Goal: Transaction & Acquisition: Book appointment/travel/reservation

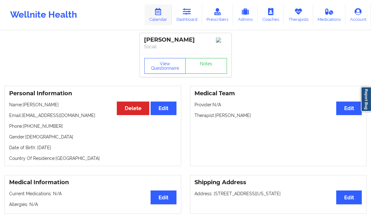
drag, startPoint x: 0, startPoint y: 0, endPoint x: 161, endPoint y: 15, distance: 161.4
click at [161, 15] on link "Calendar" at bounding box center [158, 14] width 27 height 21
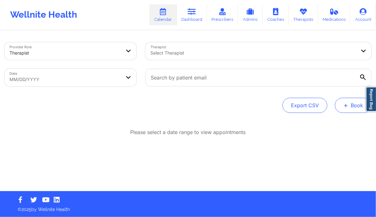
click at [352, 105] on button "+ Book" at bounding box center [353, 105] width 37 height 15
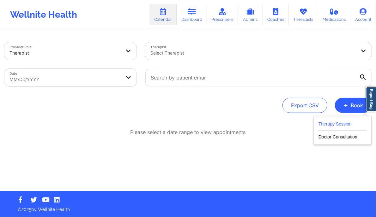
click at [344, 123] on button "Therapy Session" at bounding box center [342, 125] width 48 height 10
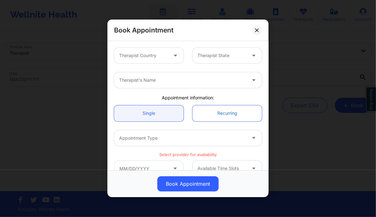
click at [230, 112] on link "Recurring" at bounding box center [226, 113] width 69 height 16
click at [254, 28] on button at bounding box center [257, 30] width 10 height 10
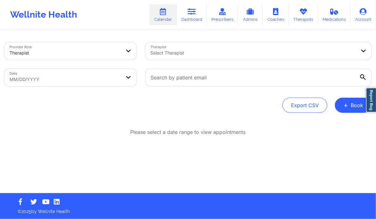
click at [192, 55] on div at bounding box center [252, 53] width 205 height 8
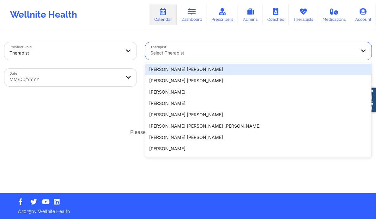
paste input "[PERSON_NAME]"
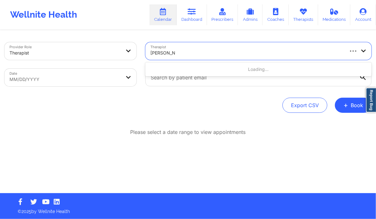
type input "[PERSON_NAME]"
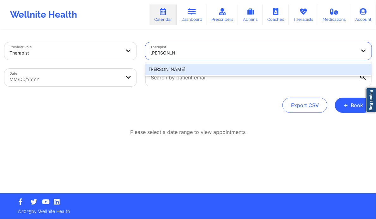
click at [195, 72] on div "[PERSON_NAME]" at bounding box center [258, 69] width 226 height 11
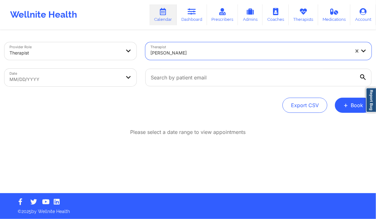
click at [90, 77] on body "Wellnite Health Calendar Dashboard Prescribers Admins Coaches Therapists Medica…" at bounding box center [188, 109] width 376 height 219
select select "2025-8"
select select "2025-9"
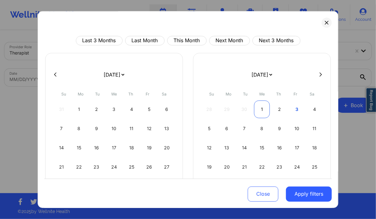
click at [263, 111] on div "1" at bounding box center [262, 110] width 16 height 18
select select "2025-9"
select select "2025-10"
select select "2025-9"
select select "2025-10"
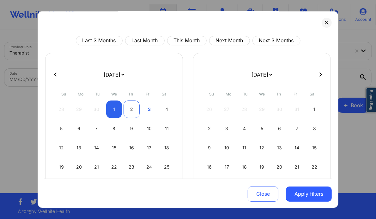
click at [131, 105] on div "2" at bounding box center [131, 110] width 16 height 18
select select "2025-9"
select select "2025-10"
click at [131, 105] on div "2" at bounding box center [131, 110] width 16 height 18
select select "2025-9"
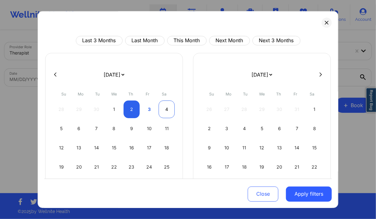
select select "2025-10"
click at [162, 106] on div "4" at bounding box center [166, 110] width 16 height 18
select select "2025-9"
select select "2025-10"
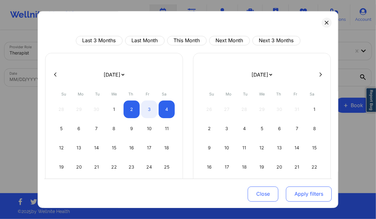
click at [313, 196] on button "Apply filters" at bounding box center [309, 194] width 46 height 15
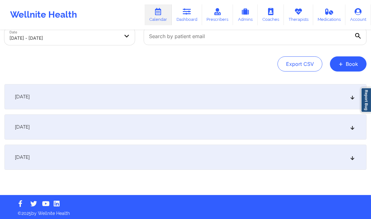
scroll to position [43, 0]
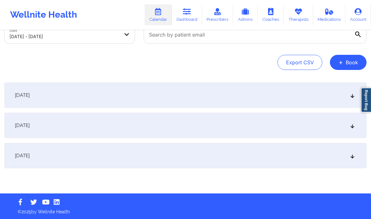
click at [351, 128] on icon at bounding box center [352, 125] width 5 height 4
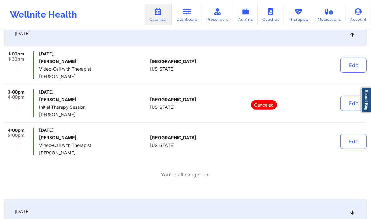
scroll to position [135, 0]
drag, startPoint x: 75, startPoint y: 137, endPoint x: 40, endPoint y: 137, distance: 35.3
click at [40, 137] on h6 "[PERSON_NAME]" at bounding box center [93, 137] width 108 height 5
copy h6 "[PERSON_NAME]"
click at [350, 143] on button "Edit" at bounding box center [353, 141] width 26 height 15
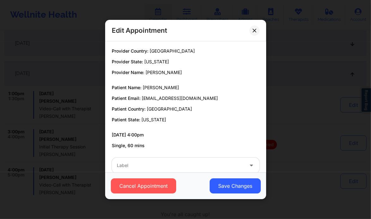
scroll to position [95, 0]
click at [253, 29] on icon at bounding box center [253, 30] width 3 height 3
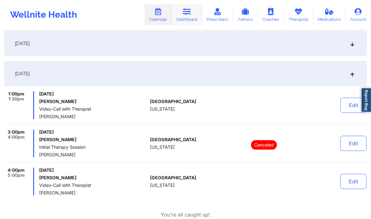
click at [189, 22] on link "Dashboard" at bounding box center [187, 14] width 30 height 21
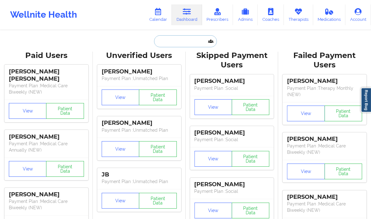
click at [167, 39] on input "text" at bounding box center [185, 41] width 62 height 12
paste input "[PERSON_NAME]"
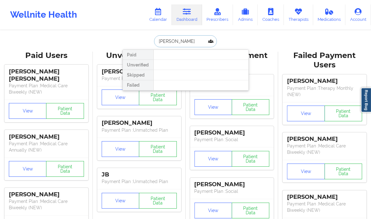
type input "[PERSON_NAME]"
click at [156, 17] on link "Calendar" at bounding box center [158, 14] width 27 height 21
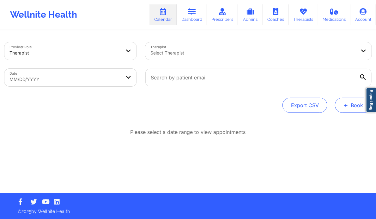
click at [343, 102] on button "+ Book" at bounding box center [353, 105] width 37 height 15
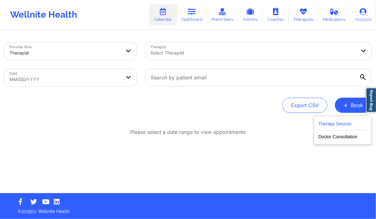
click at [329, 122] on button "Therapy Session" at bounding box center [342, 125] width 48 height 10
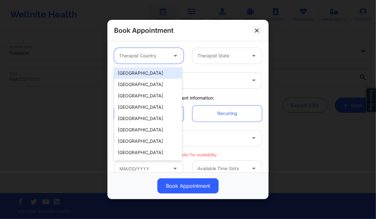
click at [164, 55] on div at bounding box center [143, 56] width 49 height 8
click at [147, 77] on div "[GEOGRAPHIC_DATA]" at bounding box center [148, 73] width 68 height 11
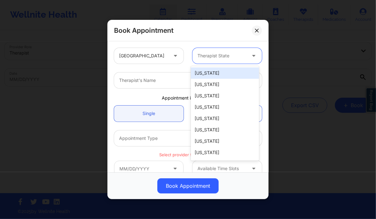
click at [201, 60] on div "Therapist State" at bounding box center [219, 56] width 54 height 16
type input "new"
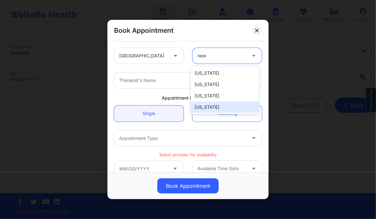
click at [204, 107] on div "[US_STATE]" at bounding box center [225, 107] width 68 height 11
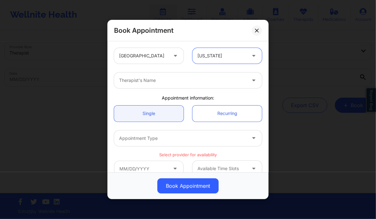
click at [163, 79] on div at bounding box center [182, 81] width 127 height 8
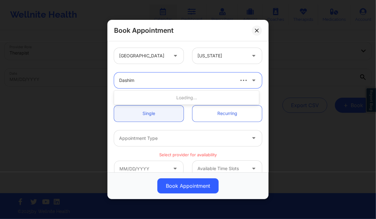
type input "Dashima"
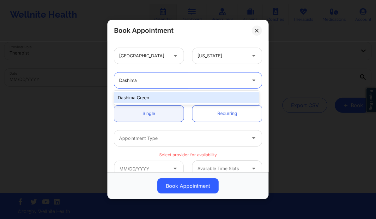
click at [161, 95] on div "Dashima Green" at bounding box center [186, 97] width 145 height 11
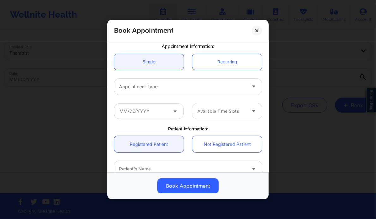
scroll to position [59, 0]
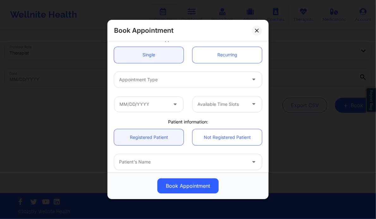
click at [179, 88] on div "Appointment Type" at bounding box center [188, 80] width 157 height 25
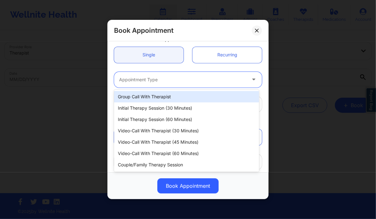
click at [163, 82] on div at bounding box center [182, 80] width 127 height 8
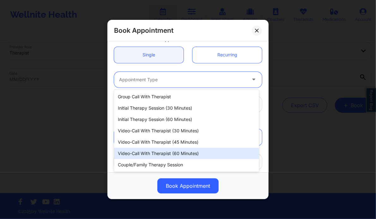
click at [174, 151] on div "Video-Call with Therapist (60 minutes)" at bounding box center [186, 153] width 145 height 11
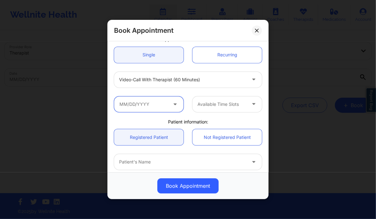
click at [159, 102] on input "text" at bounding box center [148, 105] width 69 height 16
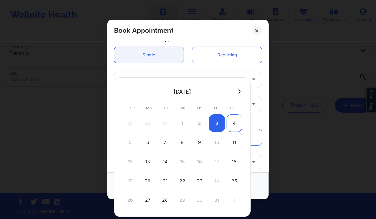
click at [231, 125] on div "4" at bounding box center [234, 124] width 16 height 18
type input "[DATE]"
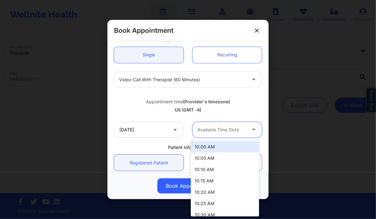
click at [224, 133] on div "Available Time Slots" at bounding box center [219, 130] width 54 height 16
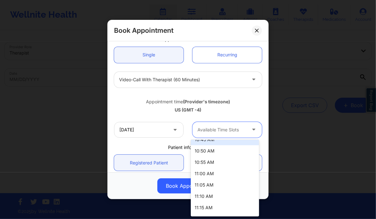
scroll to position [110, 0]
click at [210, 174] on div "11:00 AM" at bounding box center [225, 173] width 68 height 11
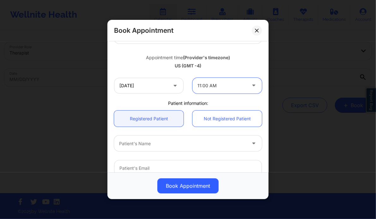
scroll to position [129, 0]
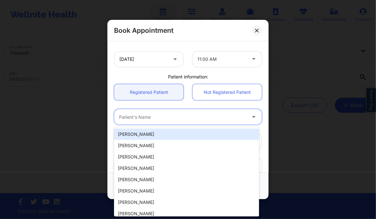
click at [130, 113] on div "Patient's Name" at bounding box center [180, 117] width 133 height 16
paste input "[PERSON_NAME]"
type input "[PERSON_NAME]"
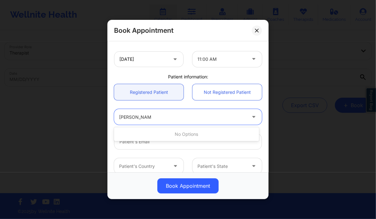
click at [119, 115] on input "[PERSON_NAME]" at bounding box center [135, 117] width 32 height 6
click at [174, 118] on div at bounding box center [182, 118] width 127 height 8
type input "[PERSON_NAME]"
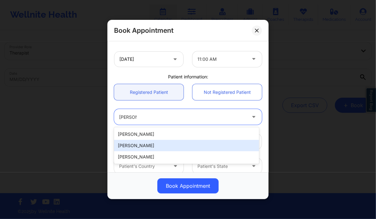
click at [158, 146] on div "[PERSON_NAME]" at bounding box center [186, 145] width 145 height 11
type input "[EMAIL_ADDRESS][DOMAIN_NAME]"
type input "[PHONE_NUMBER]"
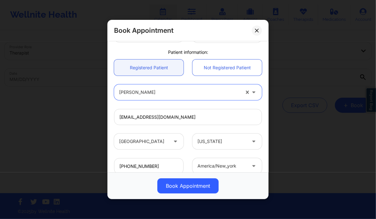
scroll to position [196, 0]
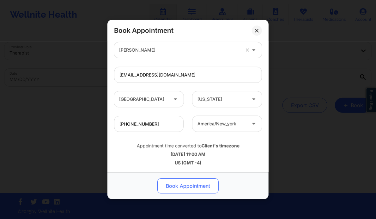
click at [175, 182] on button "Book Appointment" at bounding box center [187, 186] width 61 height 15
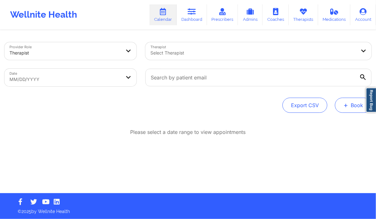
click at [348, 104] on button "+ Book" at bounding box center [353, 105] width 37 height 15
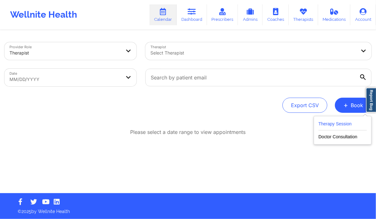
click at [342, 122] on button "Therapy Session" at bounding box center [342, 125] width 48 height 10
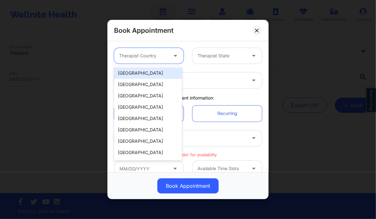
click at [162, 56] on div at bounding box center [143, 56] width 49 height 8
click at [157, 69] on div "[GEOGRAPHIC_DATA]" at bounding box center [148, 73] width 68 height 11
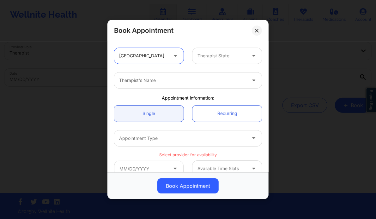
click at [212, 56] on div at bounding box center [221, 56] width 49 height 8
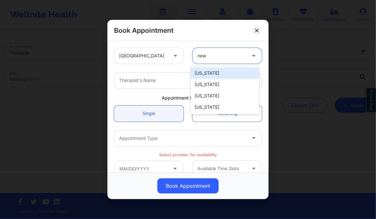
type input "new"
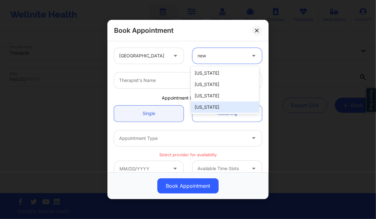
click at [207, 112] on div "[US_STATE]" at bounding box center [225, 107] width 68 height 11
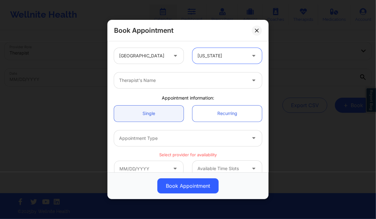
click at [146, 80] on div at bounding box center [182, 81] width 127 height 8
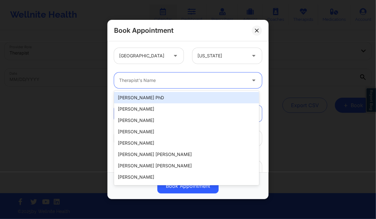
paste input "Dashima Green"
type input "Dashima Green"
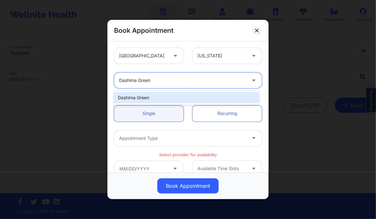
click at [175, 100] on div "Dashima Green" at bounding box center [186, 97] width 145 height 11
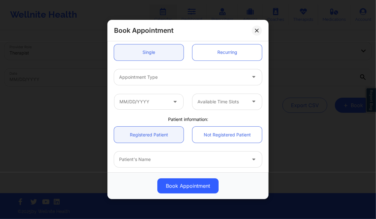
scroll to position [62, 0]
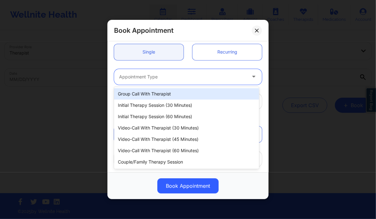
click at [161, 81] on div "Appointment Type" at bounding box center [180, 77] width 133 height 16
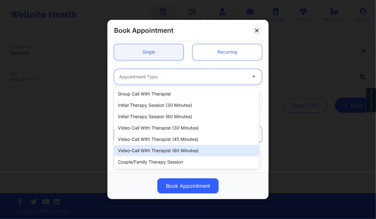
click at [176, 148] on div "Video-Call with Therapist (60 minutes)" at bounding box center [186, 150] width 145 height 11
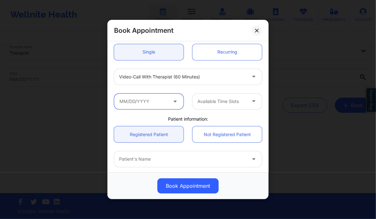
click at [147, 99] on input "text" at bounding box center [148, 102] width 69 height 16
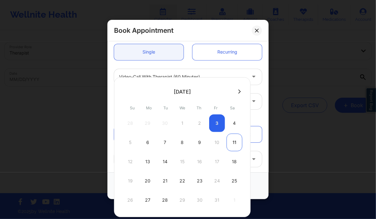
click at [229, 145] on div "11" at bounding box center [234, 143] width 16 height 18
type input "[DATE]"
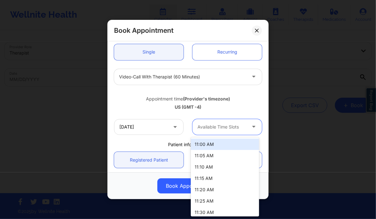
click at [240, 131] on div "Available Time Slots" at bounding box center [219, 127] width 54 height 16
click at [224, 145] on div "11:00 AM" at bounding box center [225, 144] width 68 height 11
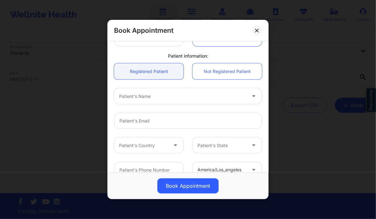
scroll to position [153, 0]
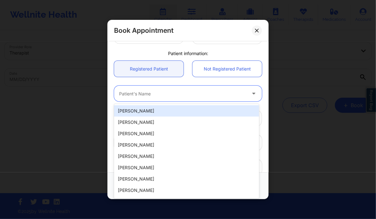
click at [144, 92] on div at bounding box center [182, 94] width 127 height 8
paste input "[PERSON_NAME]"
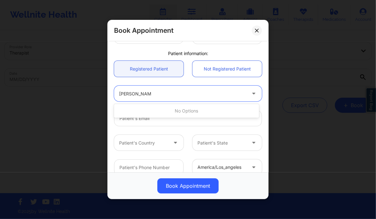
click at [135, 93] on input "[PERSON_NAME]" at bounding box center [135, 94] width 32 height 6
type input "[PERSON_NAME]"
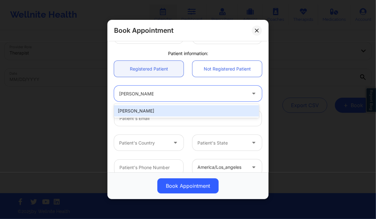
click at [150, 112] on div "[PERSON_NAME]" at bounding box center [186, 110] width 145 height 11
type input "[EMAIL_ADDRESS][DOMAIN_NAME]"
type input "[PHONE_NUMBER]"
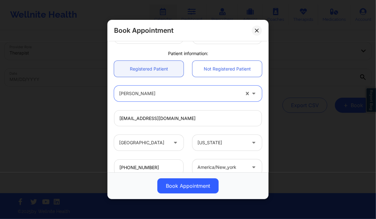
scroll to position [196, 0]
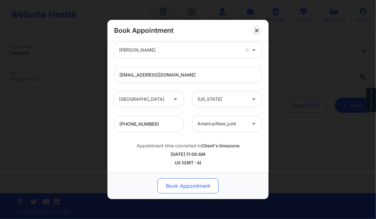
click at [178, 183] on button "Book Appointment" at bounding box center [187, 186] width 61 height 15
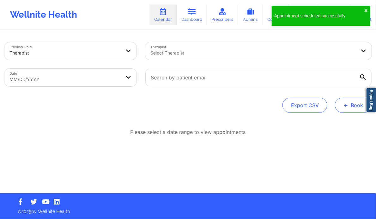
click at [352, 108] on button "+ Book" at bounding box center [353, 105] width 37 height 15
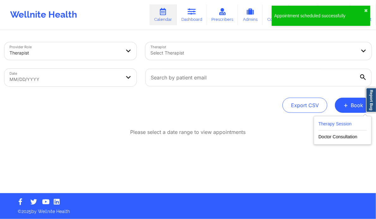
click at [342, 124] on button "Therapy Session" at bounding box center [342, 125] width 48 height 10
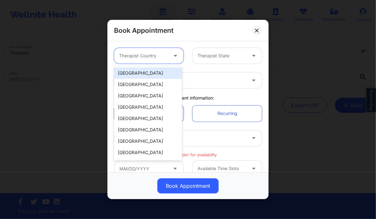
click at [157, 52] on div at bounding box center [143, 56] width 49 height 8
click at [145, 75] on div "[GEOGRAPHIC_DATA]" at bounding box center [148, 73] width 68 height 11
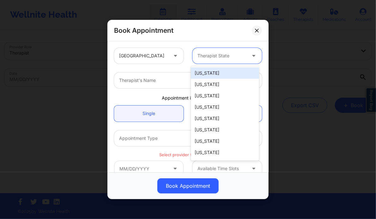
click at [224, 54] on div at bounding box center [221, 56] width 49 height 8
type input "new"
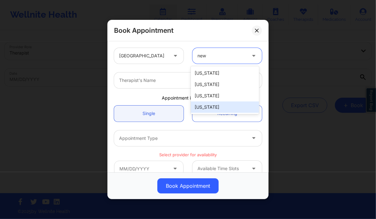
click at [216, 107] on div "[US_STATE]" at bounding box center [225, 107] width 68 height 11
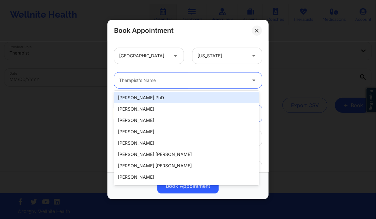
click at [174, 81] on div at bounding box center [182, 81] width 127 height 8
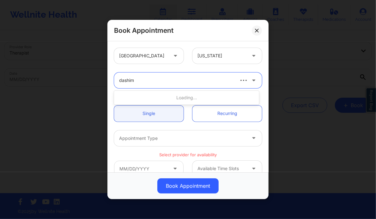
type input "dashima"
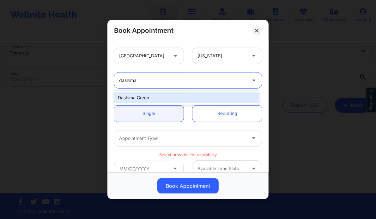
click at [159, 99] on div "Dashima Green" at bounding box center [186, 97] width 145 height 11
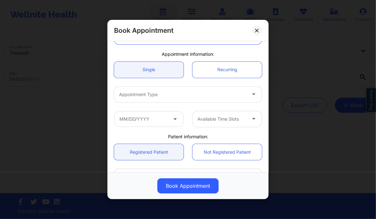
scroll to position [45, 0]
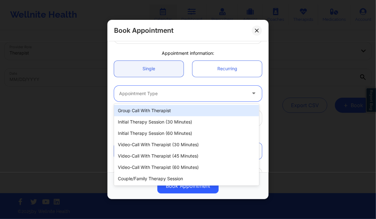
click at [147, 96] on div at bounding box center [182, 94] width 127 height 8
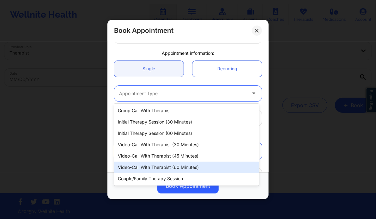
click at [170, 168] on div "Video-Call with Therapist (60 minutes)" at bounding box center [186, 167] width 145 height 11
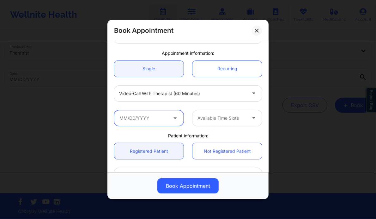
click at [147, 123] on input "text" at bounding box center [148, 118] width 69 height 16
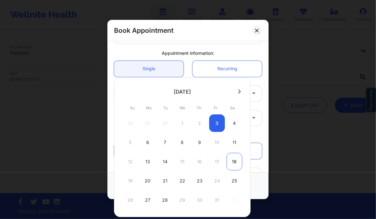
click at [236, 162] on div "18" at bounding box center [234, 162] width 16 height 18
type input "[DATE]"
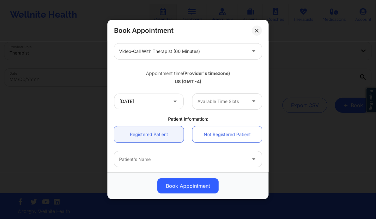
scroll to position [95, 0]
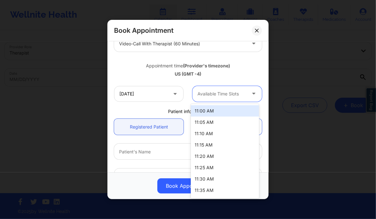
click at [234, 97] on div at bounding box center [221, 94] width 49 height 8
click at [223, 113] on div "11:00 AM" at bounding box center [225, 110] width 68 height 11
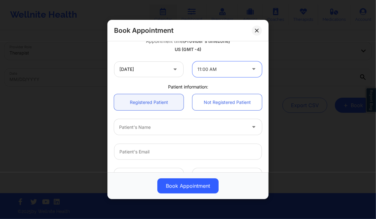
scroll to position [124, 0]
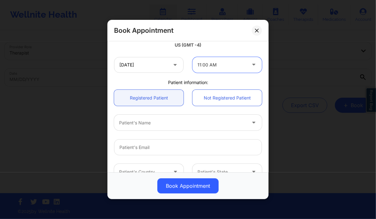
click at [146, 122] on div at bounding box center [182, 123] width 127 height 8
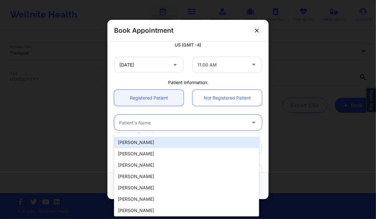
scroll to position [9, 0]
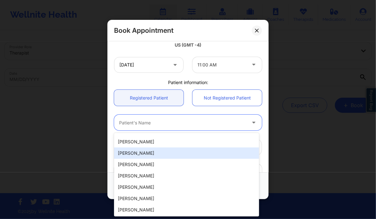
paste input "[PERSON_NAME]"
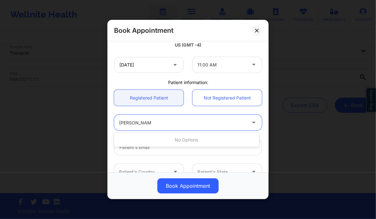
click at [136, 123] on input "[PERSON_NAME]" at bounding box center [135, 123] width 32 height 6
type input "[PERSON_NAME]"
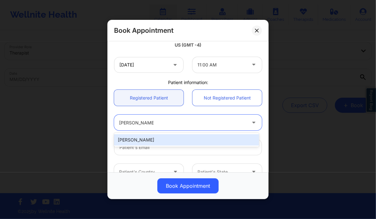
click at [127, 140] on div "[PERSON_NAME]" at bounding box center [186, 139] width 145 height 11
type input "[EMAIL_ADDRESS][DOMAIN_NAME]"
type input "[PHONE_NUMBER]"
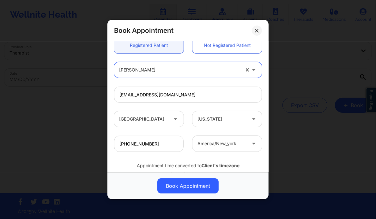
scroll to position [196, 0]
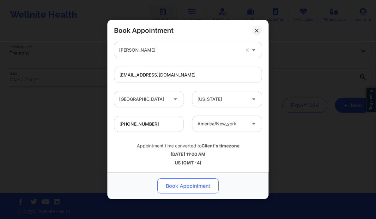
click at [185, 187] on button "Book Appointment" at bounding box center [187, 186] width 61 height 15
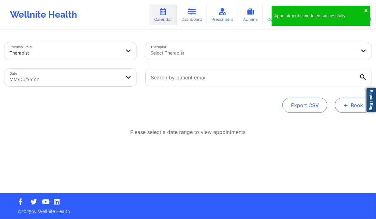
click at [347, 106] on span "+" at bounding box center [345, 105] width 5 height 3
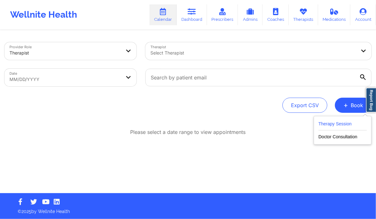
click at [336, 123] on button "Therapy Session" at bounding box center [342, 125] width 48 height 10
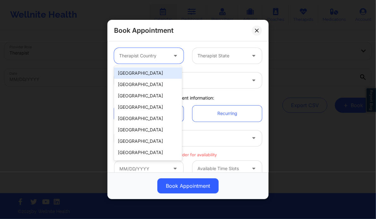
click at [175, 59] on div at bounding box center [176, 56] width 8 height 8
click at [149, 73] on div "[GEOGRAPHIC_DATA]" at bounding box center [148, 73] width 68 height 11
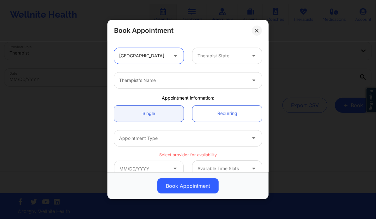
click at [220, 55] on div at bounding box center [221, 56] width 49 height 8
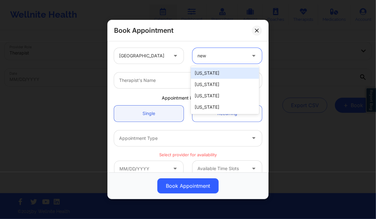
type input "new"
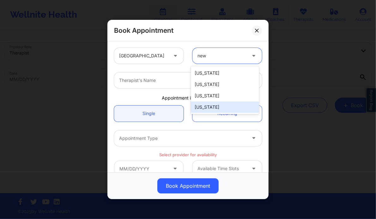
click at [209, 108] on div "[US_STATE]" at bounding box center [225, 107] width 68 height 11
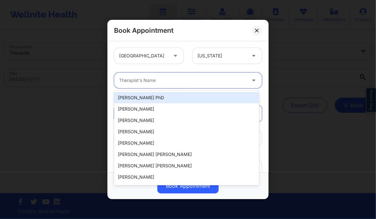
click at [186, 83] on div at bounding box center [182, 81] width 127 height 8
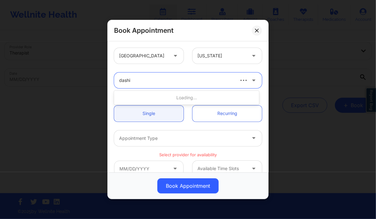
type input "dashim"
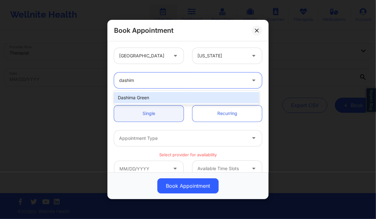
click at [161, 99] on div "Dashima Green" at bounding box center [186, 97] width 145 height 11
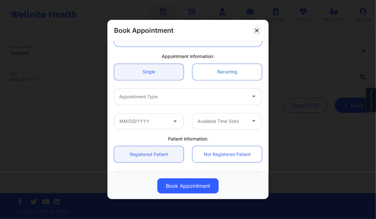
scroll to position [42, 0]
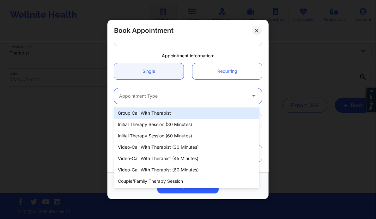
click at [177, 95] on div at bounding box center [182, 96] width 127 height 8
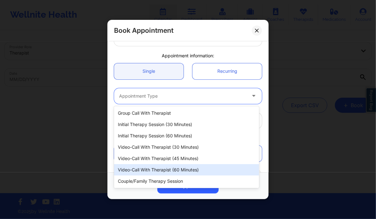
click at [182, 166] on div "Video-Call with Therapist (60 minutes)" at bounding box center [186, 169] width 145 height 11
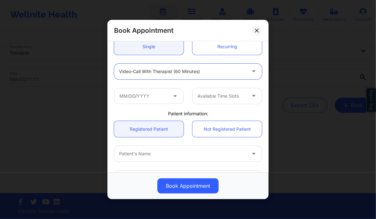
scroll to position [68, 0]
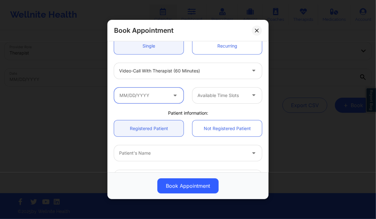
click at [169, 98] on input "text" at bounding box center [148, 96] width 69 height 16
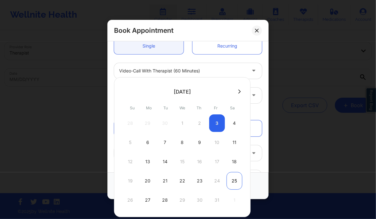
click at [232, 179] on div "25" at bounding box center [234, 181] width 16 height 18
type input "[DATE]"
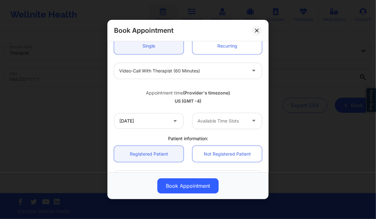
click at [242, 123] on div at bounding box center [221, 121] width 49 height 8
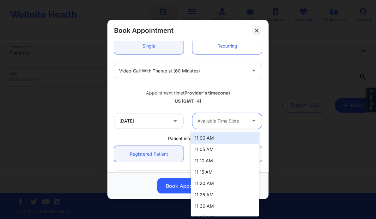
click at [210, 137] on div "11:00 AM" at bounding box center [225, 138] width 68 height 11
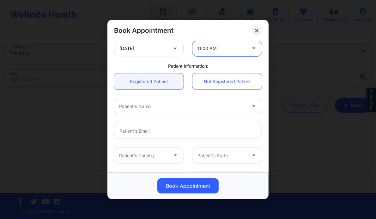
scroll to position [141, 0]
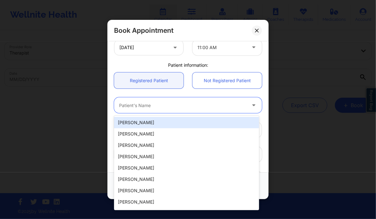
click at [170, 104] on div at bounding box center [182, 106] width 127 height 8
paste input "[PERSON_NAME]"
type input "[PERSON_NAME]"
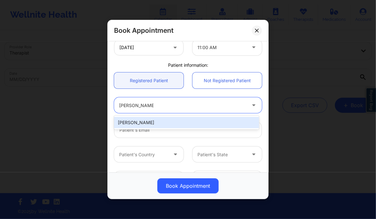
click at [145, 125] on div "[PERSON_NAME]" at bounding box center [186, 122] width 145 height 11
type input "[EMAIL_ADDRESS][DOMAIN_NAME]"
type input "[PHONE_NUMBER]"
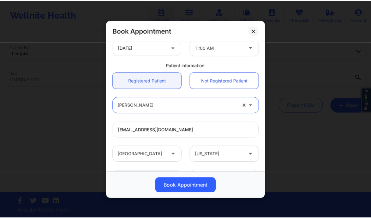
scroll to position [196, 0]
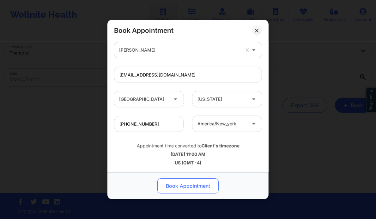
click at [185, 182] on button "Book Appointment" at bounding box center [187, 186] width 61 height 15
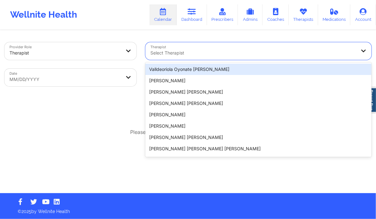
click at [208, 48] on div "Select Therapist" at bounding box center [250, 51] width 211 height 18
paste input "Dashima Green"
type input "Dashima Green"
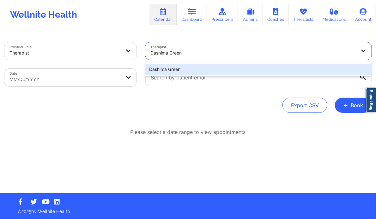
click at [174, 68] on div "Dashima Green" at bounding box center [258, 69] width 226 height 11
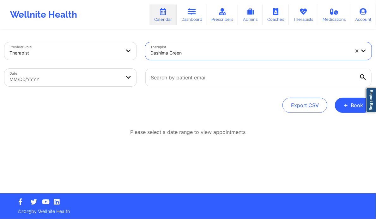
select select "2025-8"
select select "2025-9"
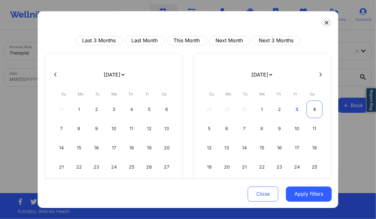
click at [312, 110] on div "4" at bounding box center [314, 110] width 16 height 18
select select "2025-9"
select select "2025-10"
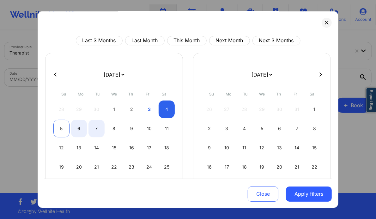
select select "2025-9"
select select "2025-10"
click at [62, 130] on div "5" at bounding box center [61, 129] width 16 height 18
select select "2025-9"
select select "2025-10"
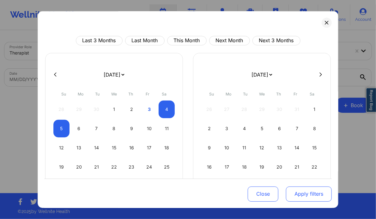
click at [302, 194] on button "Apply filters" at bounding box center [309, 194] width 46 height 15
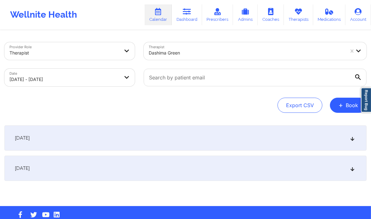
click at [222, 139] on div "[DATE]" at bounding box center [185, 138] width 362 height 25
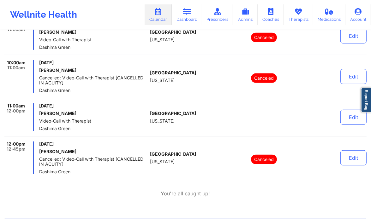
scroll to position [216, 0]
click at [161, 18] on link "Calendar" at bounding box center [158, 14] width 27 height 21
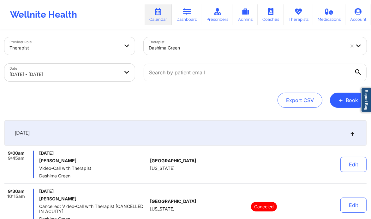
scroll to position [0, 0]
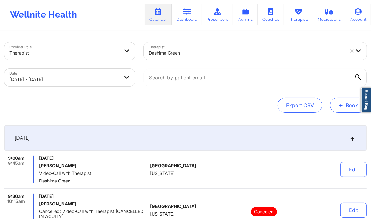
click at [340, 104] on span "+" at bounding box center [340, 105] width 5 height 3
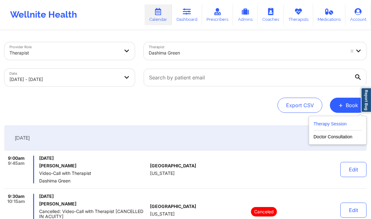
click at [327, 126] on button "Therapy Session" at bounding box center [337, 125] width 48 height 10
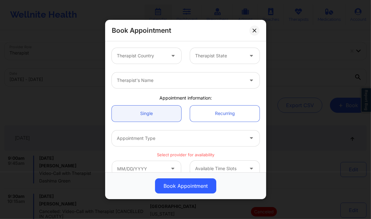
click at [148, 52] on div at bounding box center [141, 56] width 49 height 8
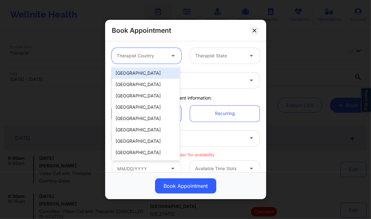
click at [141, 71] on div "[GEOGRAPHIC_DATA]" at bounding box center [146, 73] width 68 height 11
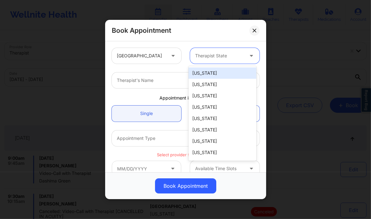
click at [216, 55] on div at bounding box center [219, 56] width 49 height 8
type input "new"
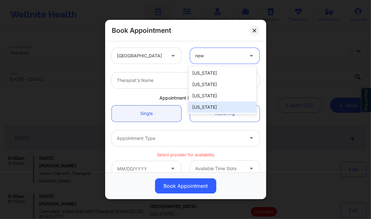
click at [211, 104] on div "[US_STATE]" at bounding box center [222, 107] width 68 height 11
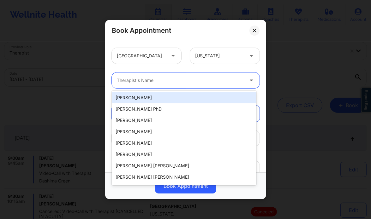
click at [180, 81] on div at bounding box center [180, 81] width 127 height 8
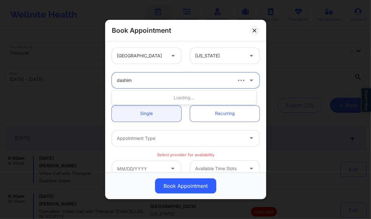
type input "dashima"
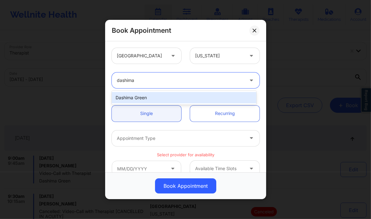
click at [152, 93] on div "Dashima Green" at bounding box center [184, 97] width 145 height 11
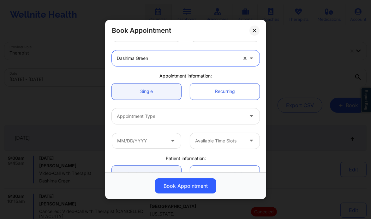
scroll to position [23, 0]
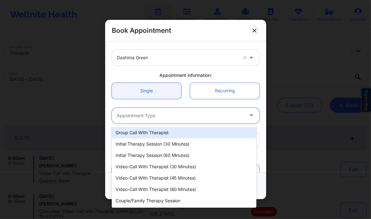
click at [149, 109] on div "Appointment Type" at bounding box center [178, 116] width 133 height 16
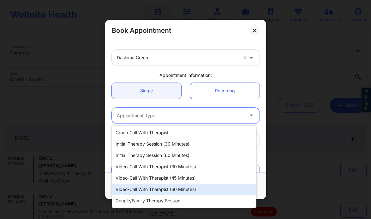
click at [163, 189] on div "Video-Call with Therapist (60 minutes)" at bounding box center [184, 189] width 145 height 11
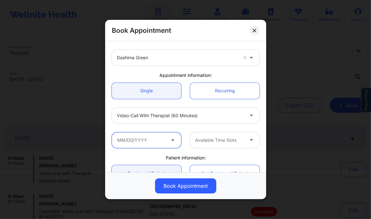
click at [163, 144] on input "text" at bounding box center [146, 141] width 69 height 16
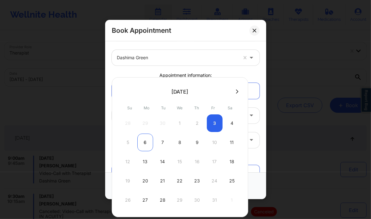
click at [142, 139] on div "6" at bounding box center [145, 143] width 16 height 18
type input "[DATE]"
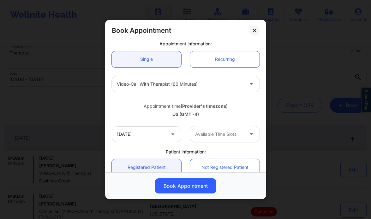
scroll to position [55, 0]
click at [207, 131] on div at bounding box center [219, 134] width 49 height 8
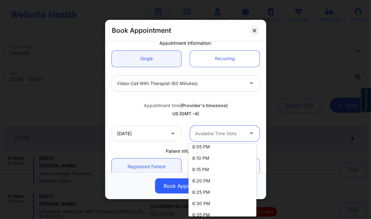
scroll to position [0, 0]
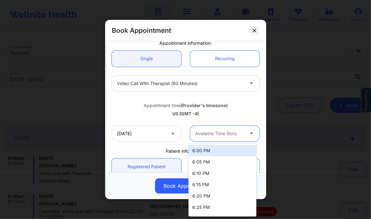
click at [206, 152] on div "6:00 PM" at bounding box center [222, 150] width 68 height 11
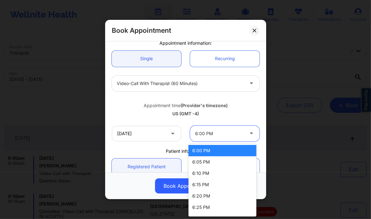
click at [218, 136] on div at bounding box center [219, 134] width 49 height 8
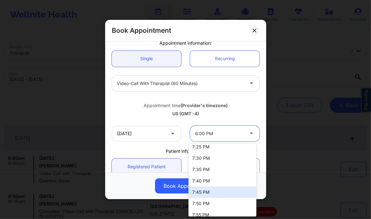
scroll to position [214, 0]
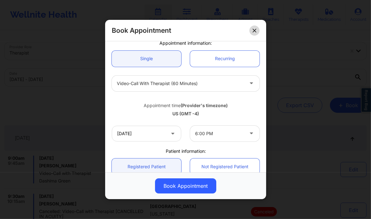
click at [255, 31] on icon at bounding box center [254, 31] width 4 height 4
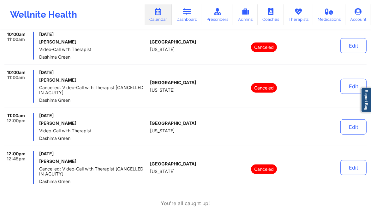
scroll to position [206, 0]
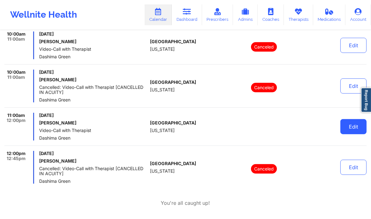
click at [353, 128] on button "Edit" at bounding box center [353, 126] width 26 height 15
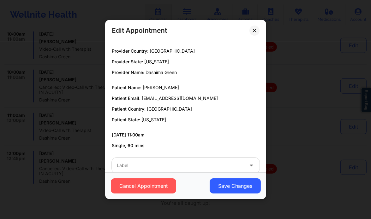
scroll to position [12, 0]
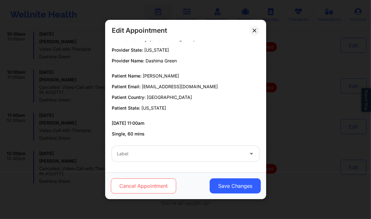
click at [120, 183] on button "Cancel Appointment" at bounding box center [142, 186] width 65 height 15
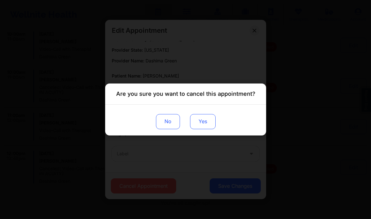
click at [200, 128] on button "Yes" at bounding box center [203, 121] width 26 height 15
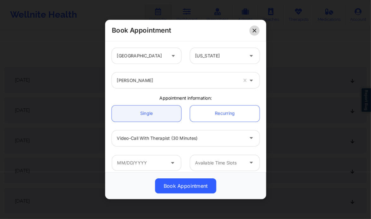
click at [257, 27] on button at bounding box center [254, 31] width 10 height 10
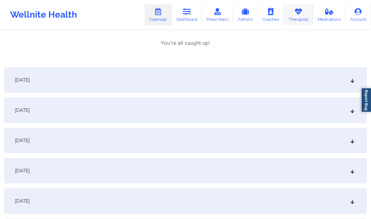
click at [299, 22] on link "Therapists" at bounding box center [298, 14] width 29 height 21
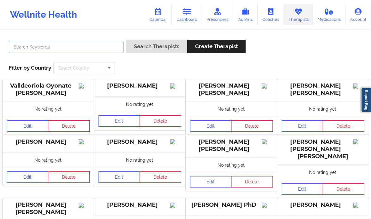
click at [79, 46] on input "text" at bounding box center [66, 47] width 115 height 12
type input "Dashima Green"
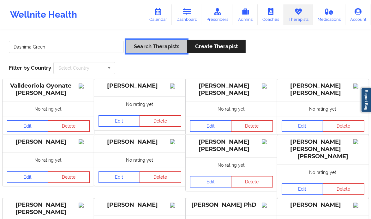
click at [151, 50] on button "Search Therapists" at bounding box center [156, 47] width 61 height 14
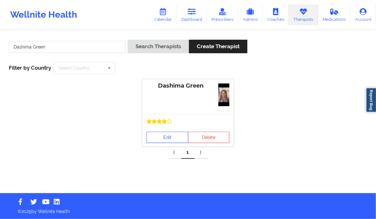
click at [163, 137] on link "Edit" at bounding box center [167, 137] width 42 height 11
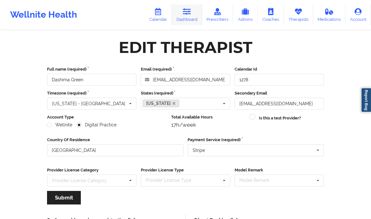
click at [189, 14] on icon at bounding box center [187, 11] width 8 height 7
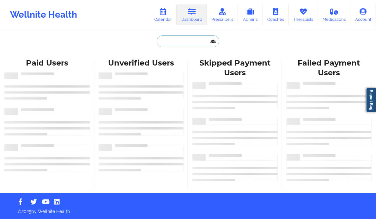
click at [168, 43] on input "text" at bounding box center [188, 41] width 62 height 12
paste input "Dashima Green"
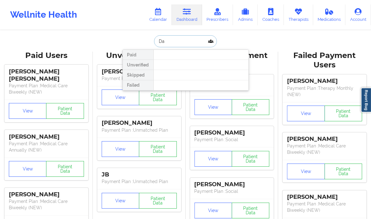
type input "D"
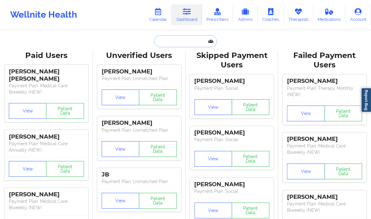
paste input "[PERSON_NAME]"
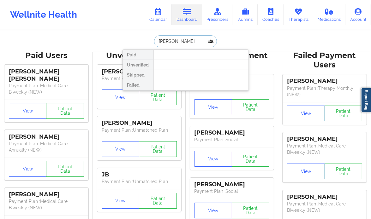
click at [175, 40] on input "[PERSON_NAME]" at bounding box center [185, 41] width 62 height 12
click at [156, 40] on input "[PERSON_NAME]" at bounding box center [185, 41] width 62 height 12
click at [182, 39] on input "[PERSON_NAME]" at bounding box center [185, 41] width 62 height 12
type input "[PERSON_NAME]"
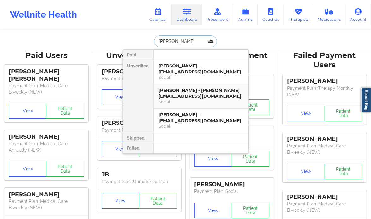
click at [175, 98] on div "Roselyne Anyah - roselyne.anyah@gmail.com" at bounding box center [201, 94] width 85 height 12
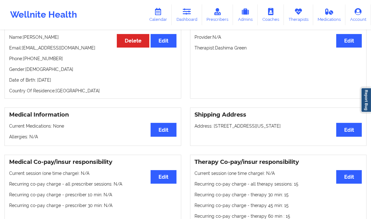
scroll to position [20, 0]
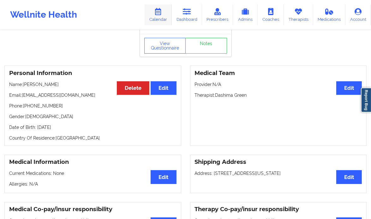
click at [161, 13] on icon at bounding box center [158, 11] width 8 height 7
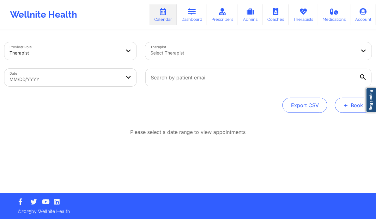
click at [352, 106] on button "+ Book" at bounding box center [353, 105] width 37 height 15
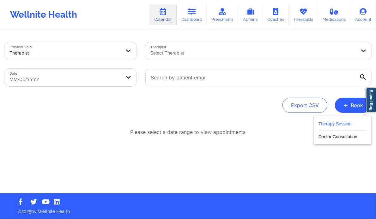
click at [346, 121] on button "Therapy Session" at bounding box center [342, 125] width 48 height 10
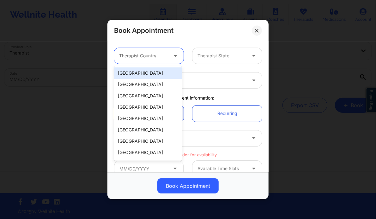
click at [155, 53] on div at bounding box center [143, 56] width 49 height 8
click at [143, 71] on div "[GEOGRAPHIC_DATA]" at bounding box center [148, 73] width 68 height 11
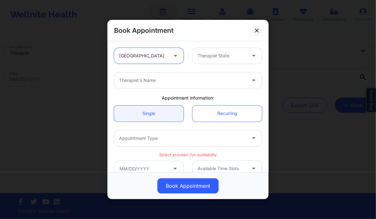
click at [214, 53] on div at bounding box center [221, 56] width 49 height 8
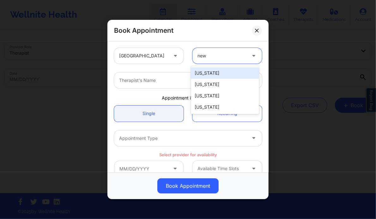
type input "new y"
click at [209, 71] on div "[US_STATE]" at bounding box center [225, 73] width 68 height 11
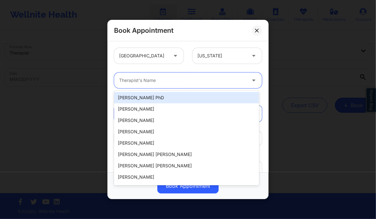
click at [191, 80] on div at bounding box center [182, 81] width 127 height 8
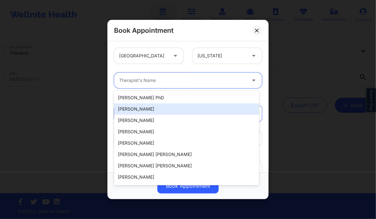
paste input "Dashima Green"
type input "Dashima Green"
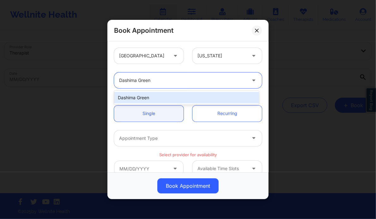
click at [154, 100] on div "Dashima Green" at bounding box center [186, 97] width 145 height 11
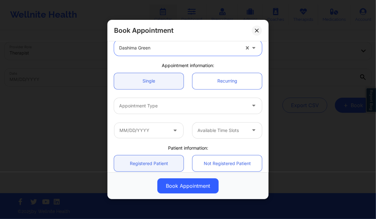
scroll to position [34, 0]
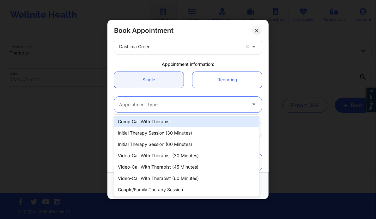
click at [158, 98] on div "Appointment Type" at bounding box center [180, 105] width 133 height 16
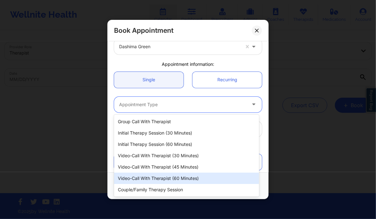
click at [177, 177] on div "Video-Call with Therapist (60 minutes)" at bounding box center [186, 178] width 145 height 11
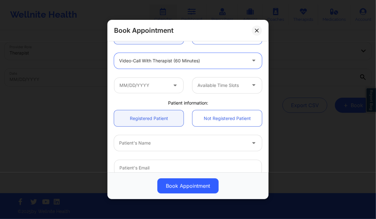
scroll to position [79, 0]
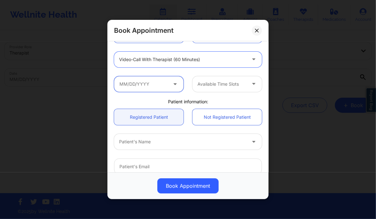
click at [159, 83] on input "text" at bounding box center [148, 84] width 69 height 16
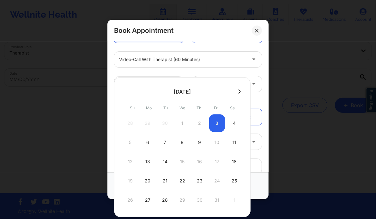
click at [238, 90] on icon at bounding box center [239, 91] width 3 height 5
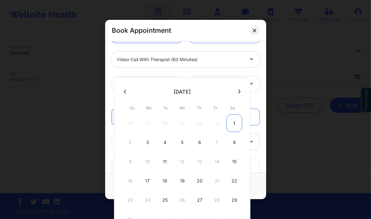
click at [229, 125] on div "1" at bounding box center [234, 124] width 16 height 18
type input "11/01/2025"
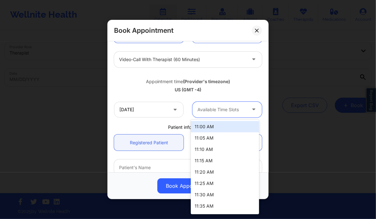
click at [229, 106] on div at bounding box center [221, 110] width 49 height 8
click at [212, 125] on div "11:00 AM" at bounding box center [225, 126] width 68 height 11
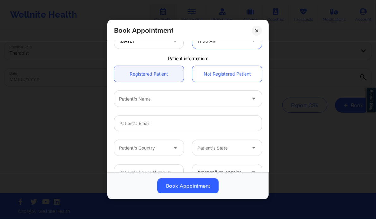
scroll to position [153, 0]
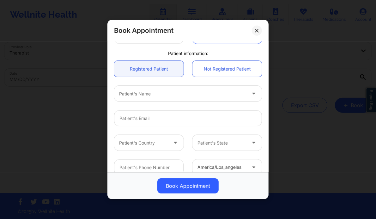
click at [140, 98] on div "Patient's Name" at bounding box center [180, 94] width 133 height 16
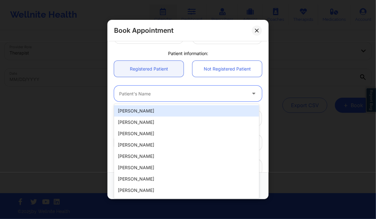
paste input "[PERSON_NAME]"
type input "[PERSON_NAME]"
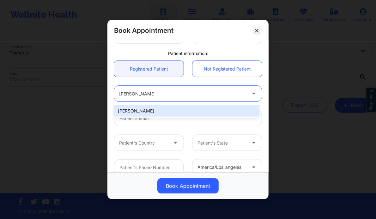
click at [138, 111] on div "[PERSON_NAME]" at bounding box center [186, 110] width 145 height 11
type input "[EMAIL_ADDRESS][DOMAIN_NAME]"
type input "[PHONE_NUMBER]"
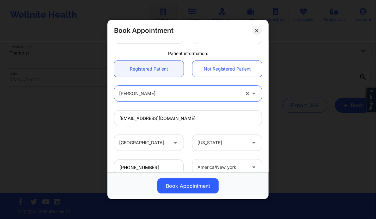
scroll to position [196, 0]
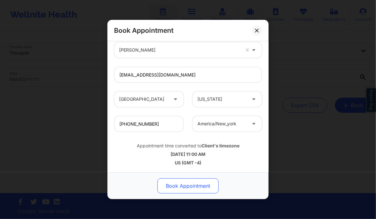
click at [192, 187] on button "Book Appointment" at bounding box center [187, 186] width 61 height 15
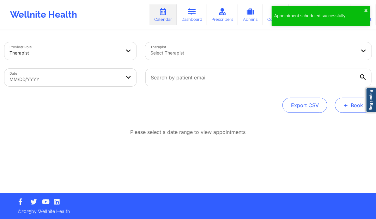
click at [340, 100] on button "+ Book" at bounding box center [353, 105] width 37 height 15
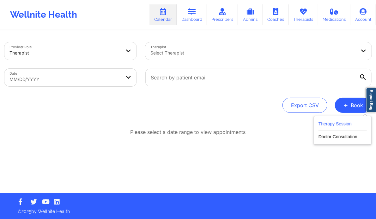
click at [336, 122] on button "Therapy Session" at bounding box center [342, 125] width 48 height 10
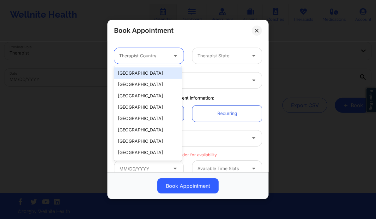
click at [146, 54] on div at bounding box center [143, 56] width 49 height 8
click at [152, 73] on div "[GEOGRAPHIC_DATA]" at bounding box center [148, 73] width 68 height 11
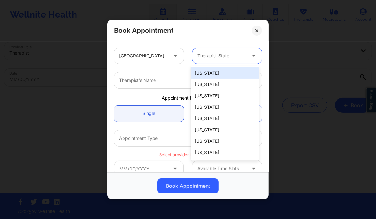
click at [203, 58] on div at bounding box center [221, 56] width 49 height 8
type input "new"
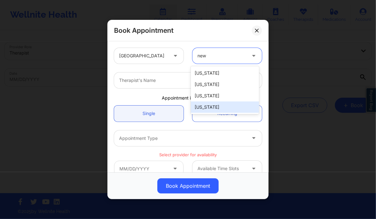
click at [207, 110] on div "[US_STATE]" at bounding box center [225, 107] width 68 height 11
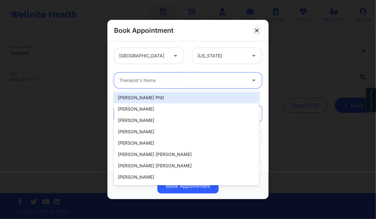
click at [188, 84] on div at bounding box center [182, 81] width 127 height 8
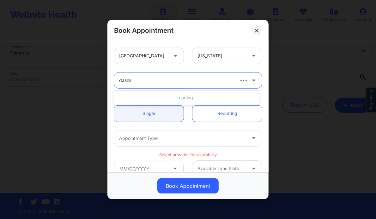
type input "dashima"
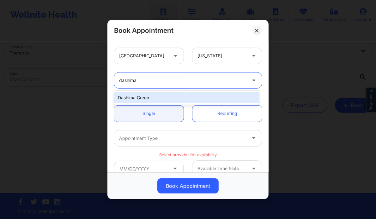
click at [184, 99] on div "Dashima Green" at bounding box center [186, 97] width 145 height 11
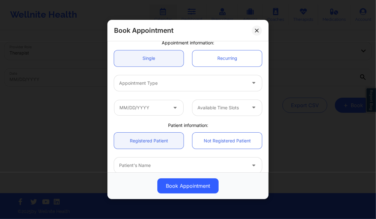
scroll to position [61, 0]
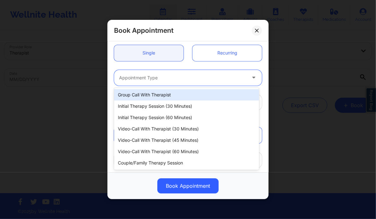
click at [167, 80] on div at bounding box center [182, 78] width 127 height 8
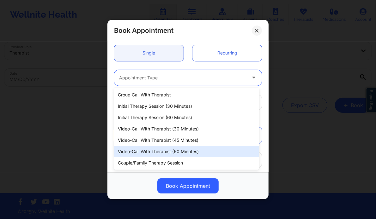
click at [166, 151] on div "Video-Call with Therapist (60 minutes)" at bounding box center [186, 151] width 145 height 11
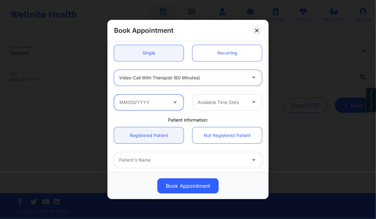
click at [167, 106] on input "text" at bounding box center [148, 103] width 69 height 16
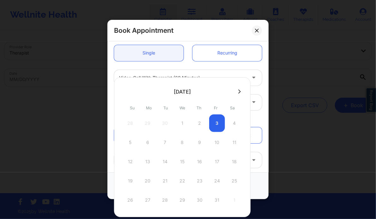
click at [238, 91] on icon at bounding box center [239, 91] width 3 height 5
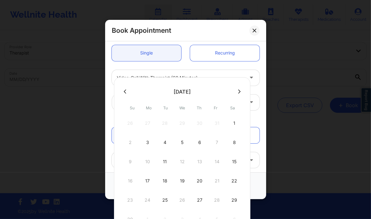
click at [232, 139] on div "8" at bounding box center [234, 143] width 16 height 18
type input "11/08/2025"
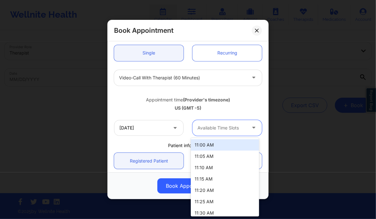
click at [240, 128] on div at bounding box center [221, 128] width 49 height 8
click at [229, 143] on div "11:00 AM" at bounding box center [225, 144] width 68 height 11
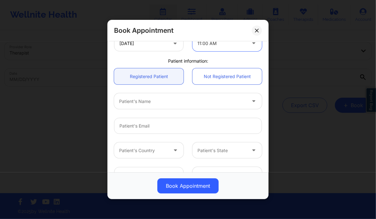
scroll to position [145, 0]
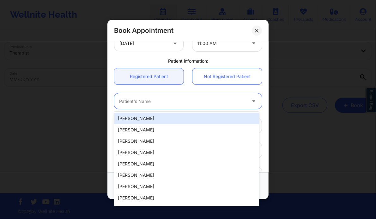
click at [164, 98] on div at bounding box center [182, 102] width 127 height 8
paste input "[PERSON_NAME]"
type input "[PERSON_NAME]"
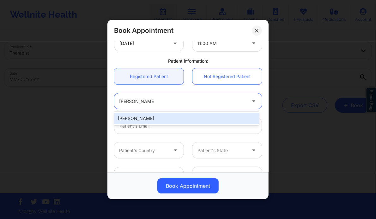
click at [150, 117] on div "[PERSON_NAME]" at bounding box center [186, 118] width 145 height 11
type input "[EMAIL_ADDRESS][DOMAIN_NAME]"
type input "[PHONE_NUMBER]"
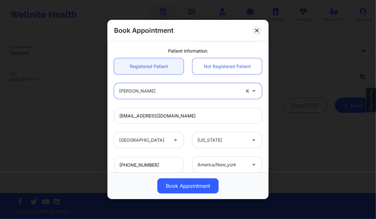
scroll to position [196, 0]
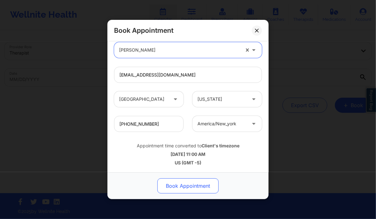
click at [193, 185] on button "Book Appointment" at bounding box center [187, 186] width 61 height 15
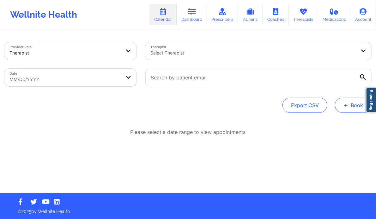
click at [352, 108] on button "+ Book" at bounding box center [353, 105] width 37 height 15
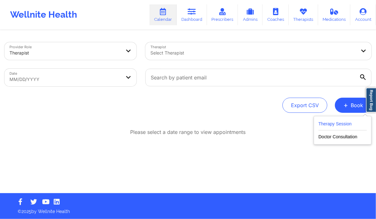
click at [333, 122] on button "Therapy Session" at bounding box center [342, 125] width 48 height 10
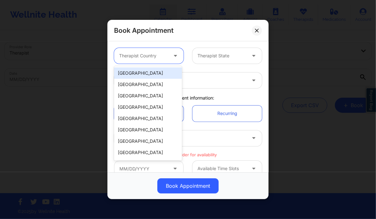
click at [144, 57] on div at bounding box center [143, 56] width 49 height 8
click at [144, 72] on div "[GEOGRAPHIC_DATA]" at bounding box center [148, 73] width 68 height 11
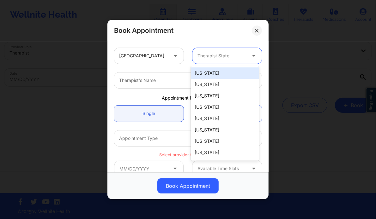
click at [210, 58] on div at bounding box center [221, 56] width 49 height 8
type input "new"
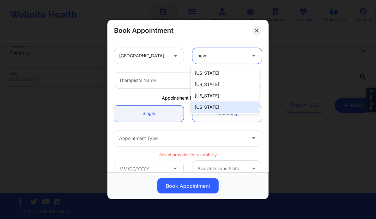
click at [209, 108] on div "[US_STATE]" at bounding box center [225, 107] width 68 height 11
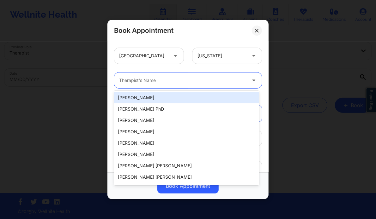
click at [178, 84] on div at bounding box center [182, 81] width 127 height 8
paste input "Dashima Green"
type input "Dashima Green"
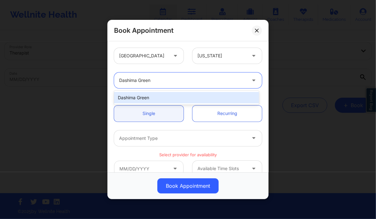
click at [157, 99] on div "Dashima Green" at bounding box center [186, 97] width 145 height 11
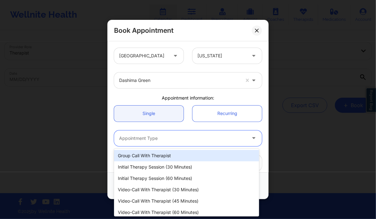
click at [141, 135] on div at bounding box center [182, 139] width 127 height 8
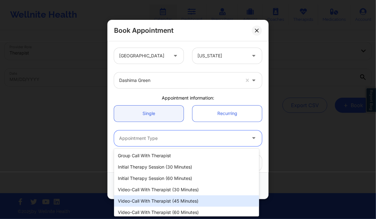
scroll to position [14, 0]
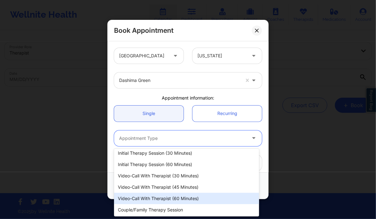
click at [158, 198] on div "Video-Call with Therapist (60 minutes)" at bounding box center [186, 198] width 145 height 11
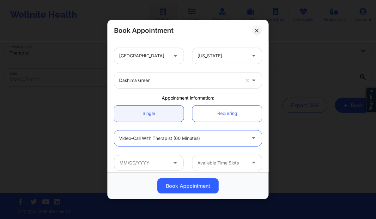
scroll to position [29, 0]
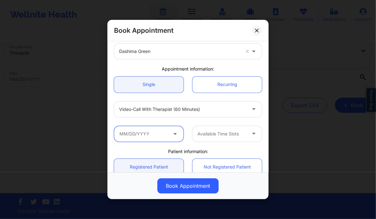
click at [167, 131] on input "text" at bounding box center [148, 134] width 69 height 16
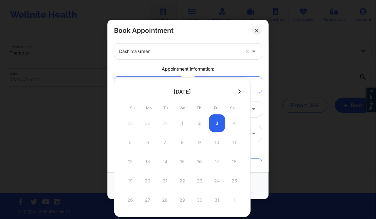
click at [238, 91] on icon at bounding box center [239, 92] width 3 height 4
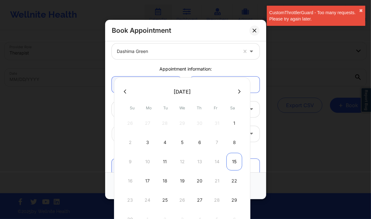
click at [230, 159] on div "15" at bounding box center [234, 162] width 16 height 18
type input "11/15/2025"
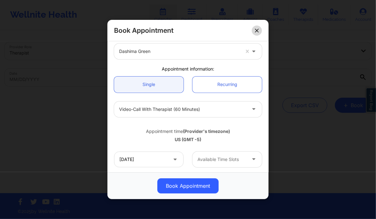
click at [255, 30] on icon at bounding box center [257, 31] width 4 height 4
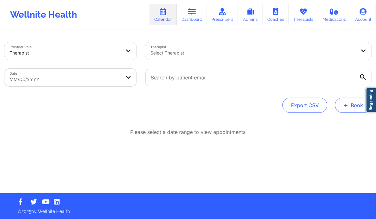
click at [337, 101] on button "+ Book" at bounding box center [353, 105] width 37 height 15
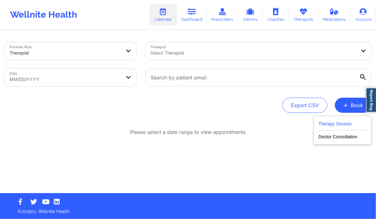
click at [348, 122] on button "Therapy Session" at bounding box center [342, 125] width 48 height 10
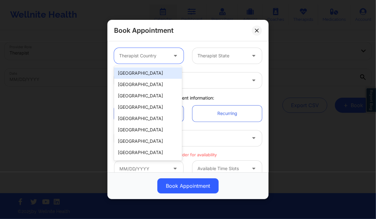
click at [153, 58] on div at bounding box center [143, 56] width 49 height 8
click at [143, 72] on div "[GEOGRAPHIC_DATA]" at bounding box center [148, 73] width 68 height 11
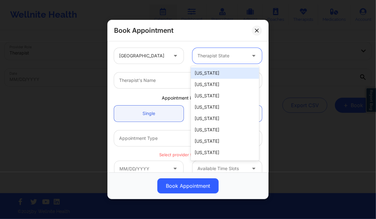
click at [218, 56] on div at bounding box center [221, 56] width 49 height 8
type input "new"
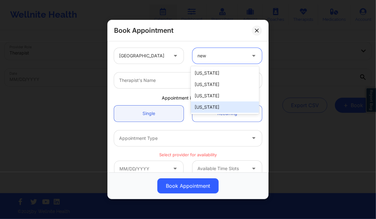
click at [214, 105] on div "[US_STATE]" at bounding box center [225, 107] width 68 height 11
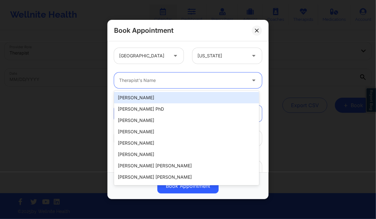
click at [177, 79] on div at bounding box center [182, 81] width 127 height 8
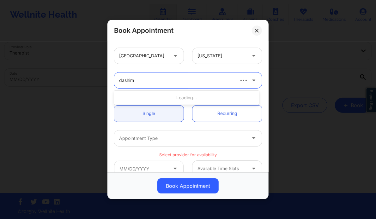
type input "dashima"
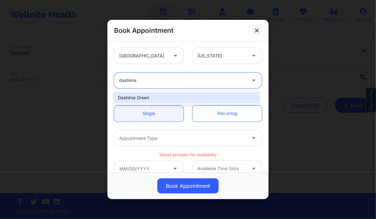
click at [153, 95] on div "Dashima Green" at bounding box center [186, 97] width 145 height 11
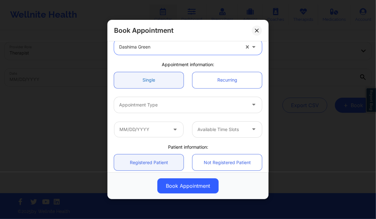
scroll to position [35, 0]
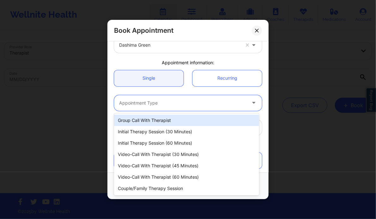
click at [140, 103] on div at bounding box center [182, 103] width 127 height 8
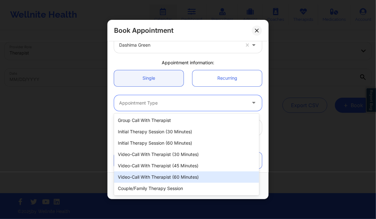
click at [181, 177] on div "Video-Call with Therapist (60 minutes)" at bounding box center [186, 177] width 145 height 11
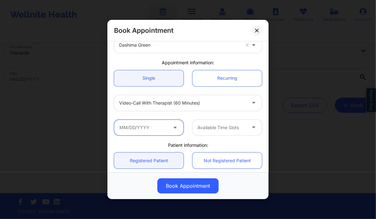
click at [162, 132] on input "text" at bounding box center [148, 128] width 69 height 16
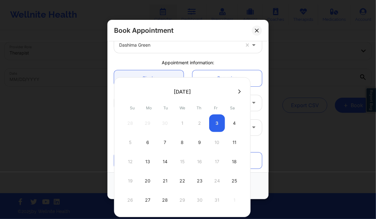
click at [238, 90] on icon at bounding box center [239, 91] width 3 height 5
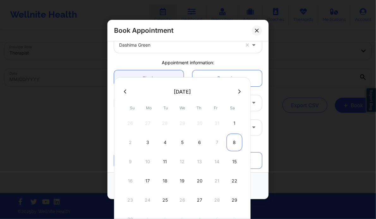
click at [234, 140] on div "8" at bounding box center [234, 143] width 16 height 18
type input "11/08/2025"
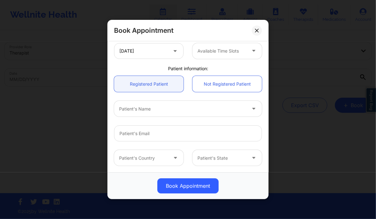
scroll to position [138, 0]
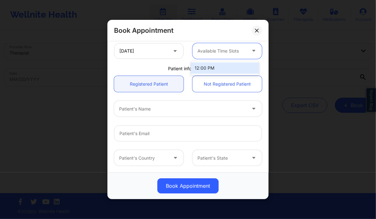
click at [222, 48] on div at bounding box center [221, 51] width 49 height 8
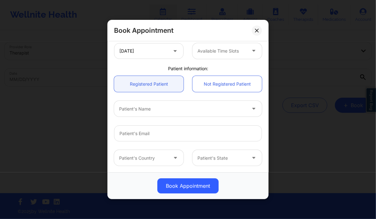
click at [143, 68] on div "Patient information:" at bounding box center [188, 69] width 157 height 6
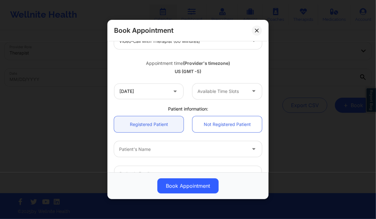
scroll to position [97, 0]
click at [143, 68] on div "Appointment time (Provider's timezone) US (GMT -5)" at bounding box center [188, 66] width 157 height 17
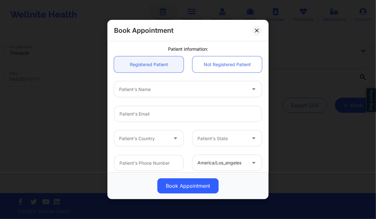
scroll to position [162, 0]
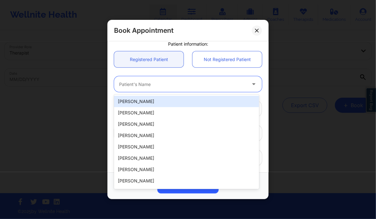
click at [139, 85] on div at bounding box center [182, 85] width 127 height 8
paste input "[PERSON_NAME]"
type input "[PERSON_NAME]"
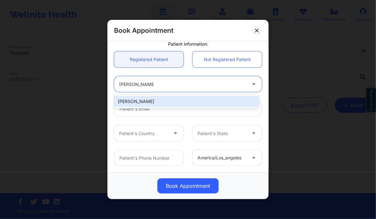
click at [148, 104] on div "[PERSON_NAME]" at bounding box center [186, 101] width 145 height 11
type input "[EMAIL_ADDRESS][DOMAIN_NAME]"
type input "[PHONE_NUMBER]"
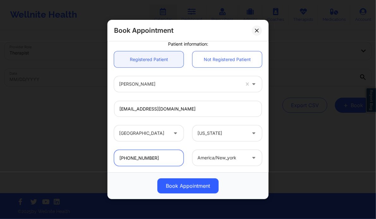
click at [141, 160] on input "[PHONE_NUMBER]" at bounding box center [148, 158] width 69 height 16
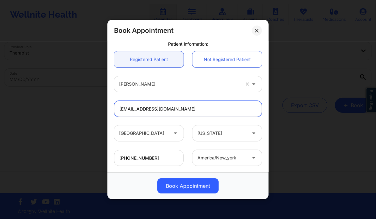
click at [133, 110] on input "[EMAIL_ADDRESS][DOMAIN_NAME]" at bounding box center [188, 109] width 148 height 16
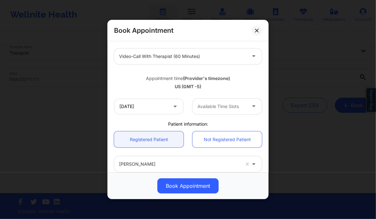
scroll to position [81, 0]
click at [163, 107] on input "11/08/2025" at bounding box center [148, 107] width 69 height 16
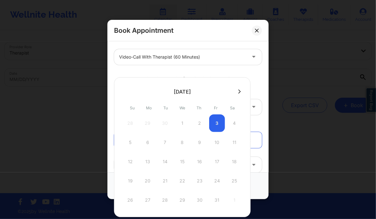
click at [238, 93] on icon at bounding box center [239, 92] width 3 height 4
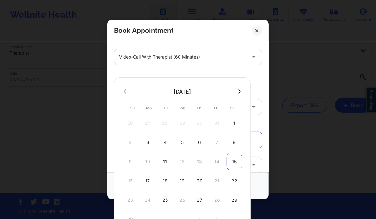
click at [236, 163] on div "15" at bounding box center [234, 162] width 16 height 18
type input "11/15/2025"
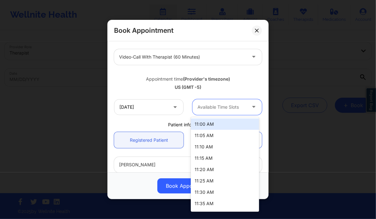
click at [221, 109] on div at bounding box center [221, 108] width 49 height 8
click at [221, 122] on div "11:00 AM" at bounding box center [225, 124] width 68 height 11
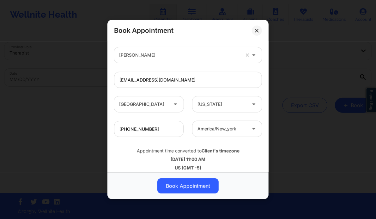
scroll to position [196, 0]
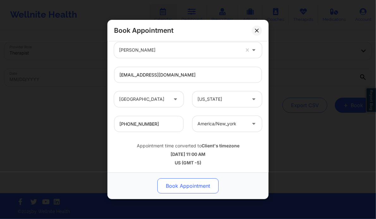
click at [184, 186] on button "Book Appointment" at bounding box center [187, 186] width 61 height 15
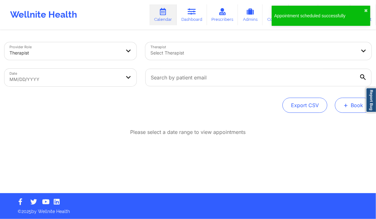
click at [353, 108] on button "+ Book" at bounding box center [353, 105] width 37 height 15
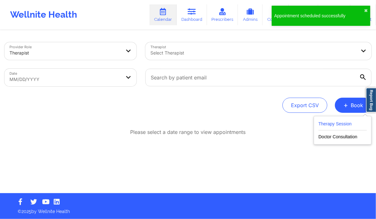
click at [332, 127] on button "Therapy Session" at bounding box center [342, 125] width 48 height 10
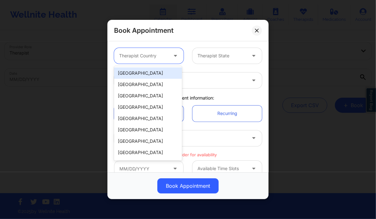
click at [156, 52] on div at bounding box center [143, 56] width 49 height 8
click at [149, 73] on div "[GEOGRAPHIC_DATA]" at bounding box center [148, 73] width 68 height 11
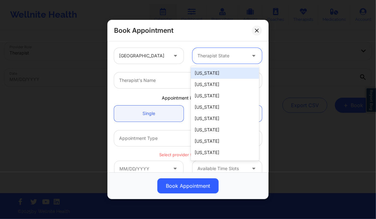
click at [204, 62] on div "Therapist State" at bounding box center [219, 56] width 54 height 16
type input "NEW"
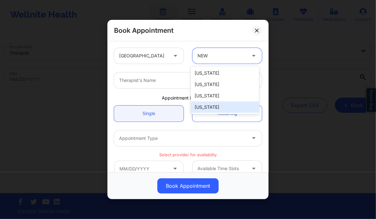
click at [216, 105] on div "[US_STATE]" at bounding box center [225, 107] width 68 height 11
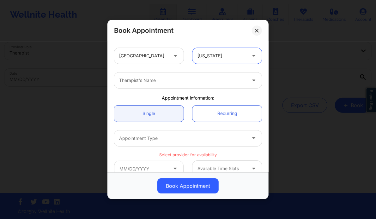
click at [176, 75] on div "Therapist's Name" at bounding box center [180, 81] width 133 height 16
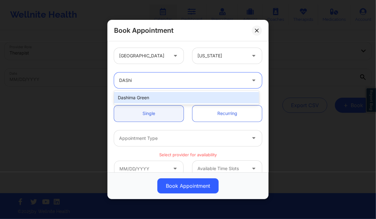
type input "DAShim"
click at [145, 99] on div "Dashima Green" at bounding box center [186, 97] width 145 height 11
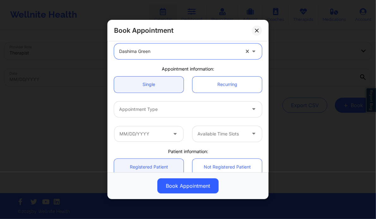
scroll to position [35, 0]
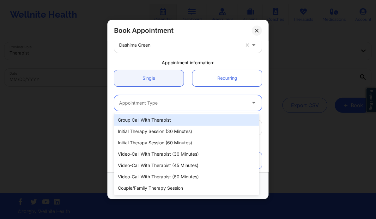
click at [179, 99] on div at bounding box center [182, 103] width 127 height 8
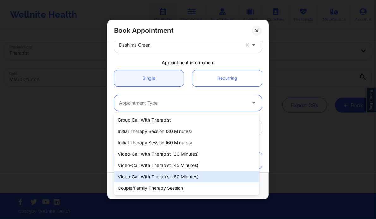
click at [171, 176] on div "Video-Call with Therapist (60 minutes)" at bounding box center [186, 176] width 145 height 11
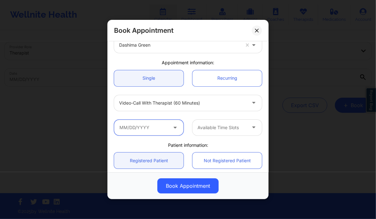
click at [155, 126] on input "text" at bounding box center [148, 128] width 69 height 16
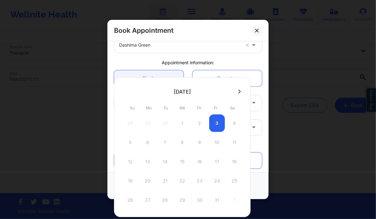
click at [238, 92] on icon at bounding box center [239, 91] width 3 height 5
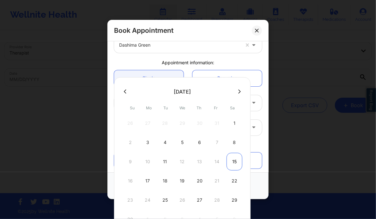
click at [232, 161] on div "15" at bounding box center [234, 162] width 16 height 18
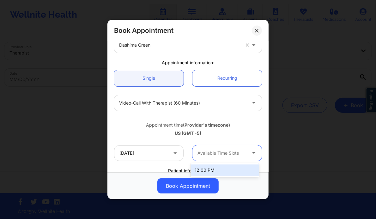
click at [228, 151] on div at bounding box center [221, 154] width 49 height 8
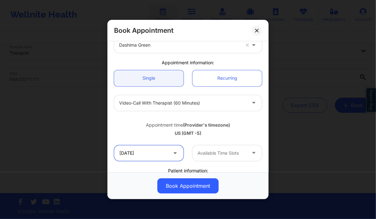
click at [167, 148] on input "11/15/2025" at bounding box center [148, 153] width 69 height 16
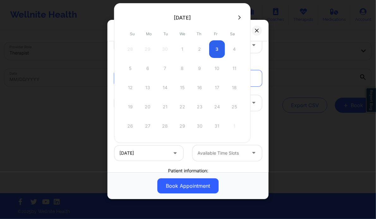
click at [239, 18] on button at bounding box center [239, 17] width 6 height 5
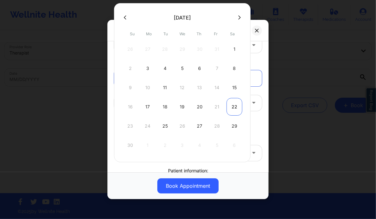
click at [234, 103] on div "22" at bounding box center [234, 107] width 16 height 18
type input "11/22/2025"
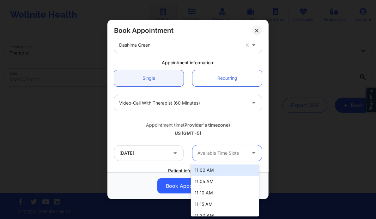
click at [248, 157] on div at bounding box center [253, 153] width 15 height 16
click at [231, 170] on div "11:00 AM" at bounding box center [225, 170] width 68 height 11
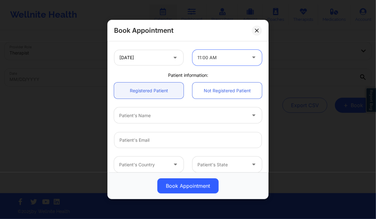
scroll to position [131, 0]
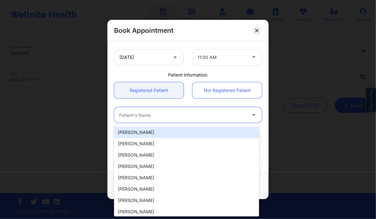
click at [160, 119] on div at bounding box center [182, 116] width 127 height 8
paste input "[PERSON_NAME]"
type input "[PERSON_NAME]"
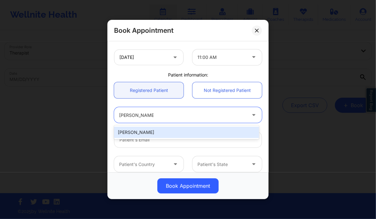
click at [153, 133] on div "[PERSON_NAME]" at bounding box center [186, 132] width 145 height 11
type input "[EMAIL_ADDRESS][DOMAIN_NAME]"
type input "[PHONE_NUMBER]"
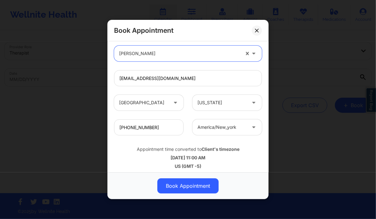
scroll to position [196, 0]
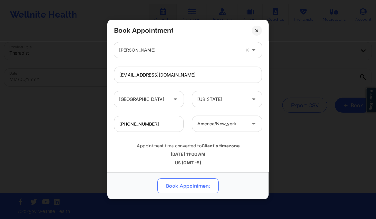
click at [187, 191] on button "Book Appointment" at bounding box center [187, 186] width 61 height 15
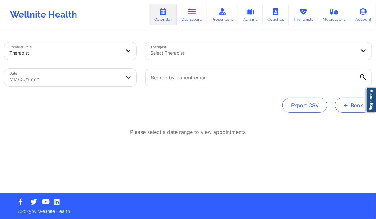
click at [344, 107] on span "+" at bounding box center [345, 105] width 5 height 3
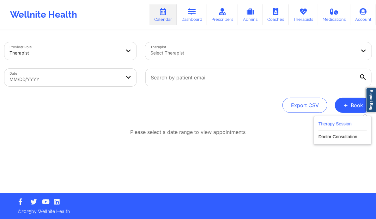
click at [331, 126] on button "Therapy Session" at bounding box center [342, 125] width 48 height 10
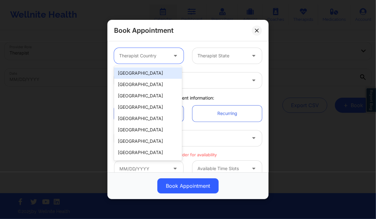
click at [162, 53] on div at bounding box center [143, 56] width 49 height 8
click at [149, 69] on div "[GEOGRAPHIC_DATA]" at bounding box center [148, 73] width 68 height 11
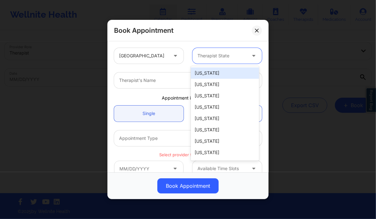
click at [211, 55] on div at bounding box center [221, 56] width 49 height 8
type input "new"
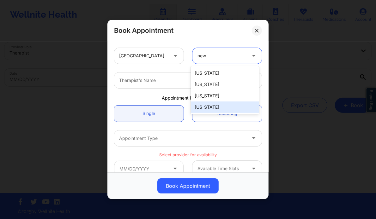
click at [211, 109] on div "[US_STATE]" at bounding box center [225, 107] width 68 height 11
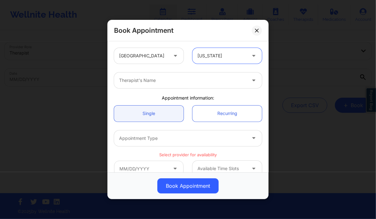
click at [172, 81] on div at bounding box center [182, 81] width 127 height 8
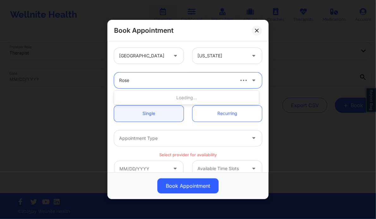
type input "[PERSON_NAME]"
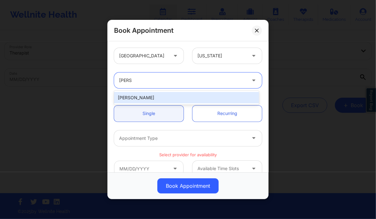
click at [152, 97] on div "Alexendria Darbouze" at bounding box center [186, 97] width 145 height 11
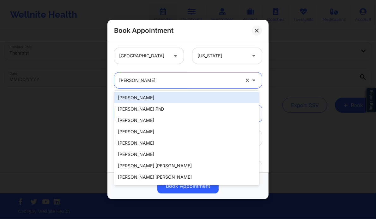
click at [163, 82] on div at bounding box center [179, 81] width 121 height 8
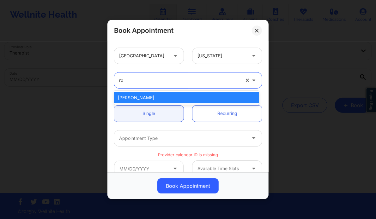
type input "r"
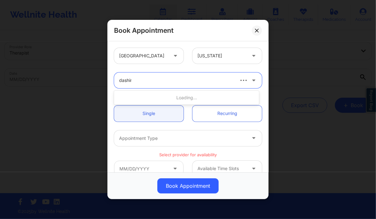
type input "dashima"
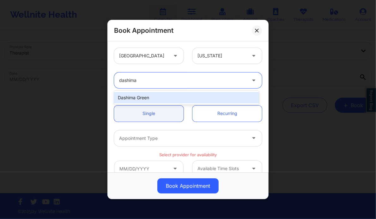
click at [140, 100] on div "Dashima Green" at bounding box center [186, 97] width 145 height 11
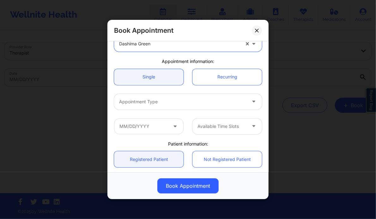
scroll to position [38, 0]
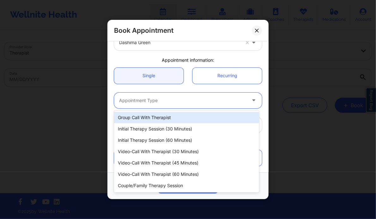
click at [145, 101] on div at bounding box center [182, 101] width 127 height 8
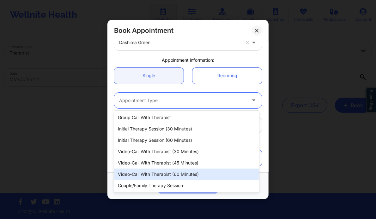
click at [161, 173] on div "Video-Call with Therapist (60 minutes)" at bounding box center [186, 174] width 145 height 11
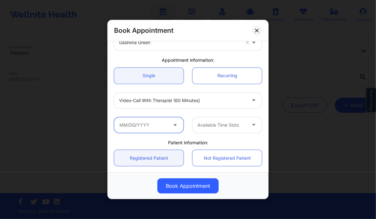
click at [164, 132] on input "text" at bounding box center [148, 125] width 69 height 16
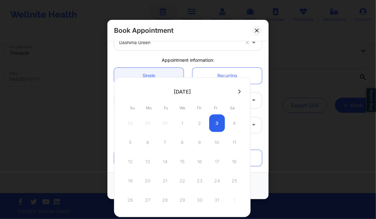
click at [236, 87] on div at bounding box center [182, 91] width 136 height 9
click at [238, 90] on icon at bounding box center [239, 92] width 3 height 4
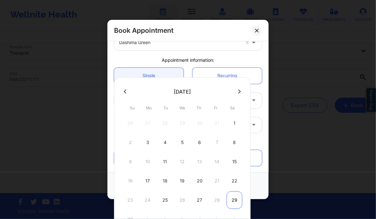
click at [233, 197] on div "29" at bounding box center [234, 201] width 16 height 18
type input "11/29/2025"
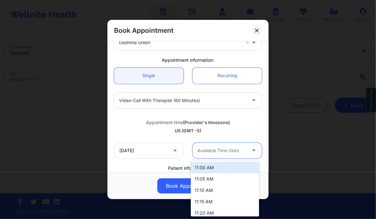
click at [230, 154] on div "Available Time Slots" at bounding box center [219, 151] width 54 height 16
click at [218, 168] on div "11:00 AM" at bounding box center [225, 167] width 68 height 11
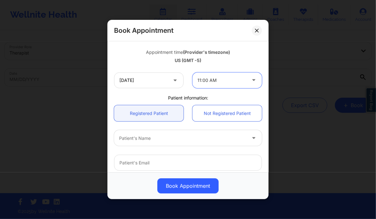
scroll to position [110, 0]
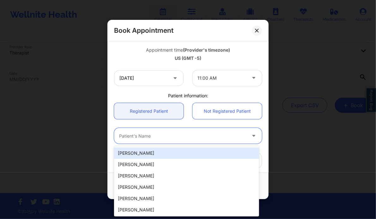
click at [152, 135] on div at bounding box center [182, 137] width 127 height 8
paste input "[PERSON_NAME]"
type input "[PERSON_NAME]"
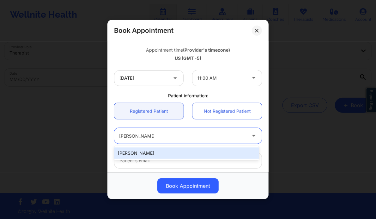
click at [150, 156] on div "[PERSON_NAME]" at bounding box center [186, 153] width 145 height 11
type input "[EMAIL_ADDRESS][DOMAIN_NAME]"
type input "[PHONE_NUMBER]"
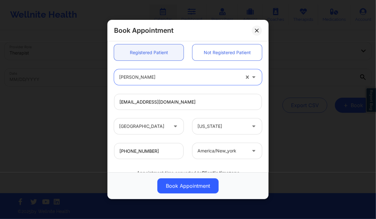
scroll to position [196, 0]
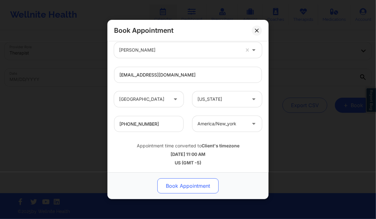
click at [182, 184] on button "Book Appointment" at bounding box center [187, 186] width 61 height 15
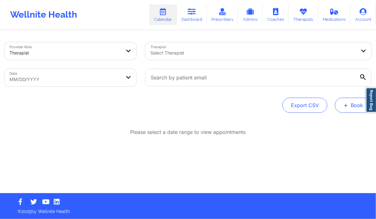
click at [349, 106] on button "+ Book" at bounding box center [353, 105] width 37 height 15
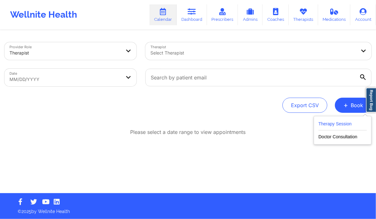
click at [324, 127] on button "Therapy Session" at bounding box center [342, 125] width 48 height 10
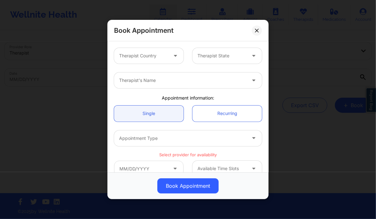
click at [148, 60] on div "Therapist Country" at bounding box center [141, 56] width 54 height 16
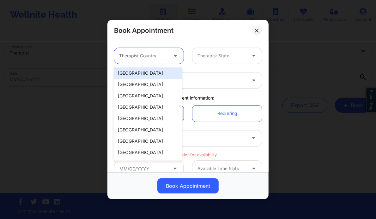
click at [136, 73] on div "[GEOGRAPHIC_DATA]" at bounding box center [148, 73] width 68 height 11
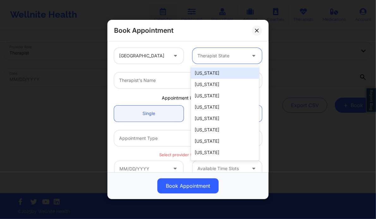
click at [218, 59] on div at bounding box center [221, 56] width 49 height 8
type input "new"
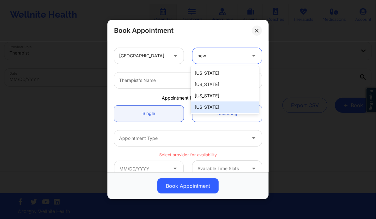
click at [216, 106] on div "[US_STATE]" at bounding box center [225, 107] width 68 height 11
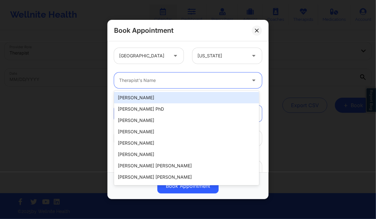
click at [197, 83] on div at bounding box center [182, 81] width 127 height 8
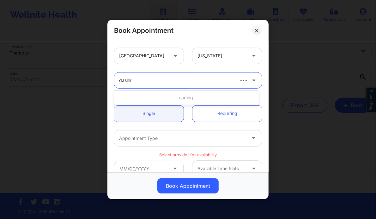
type input "dashima"
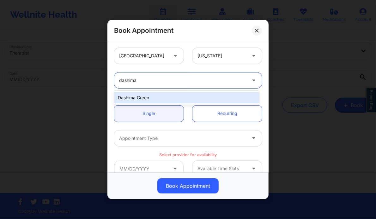
click at [163, 102] on div "Dashima Green" at bounding box center [186, 97] width 145 height 11
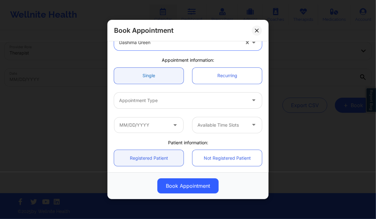
scroll to position [42, 0]
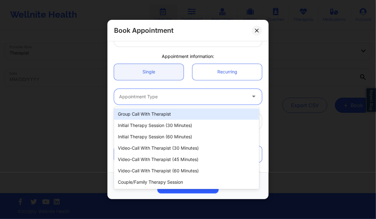
click at [161, 104] on div "Appointment Type" at bounding box center [180, 97] width 133 height 16
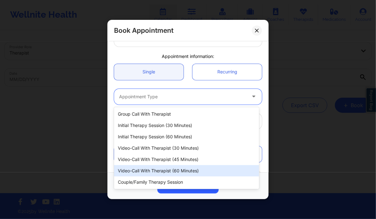
click at [176, 168] on div "Video-Call with Therapist (60 minutes)" at bounding box center [186, 170] width 145 height 11
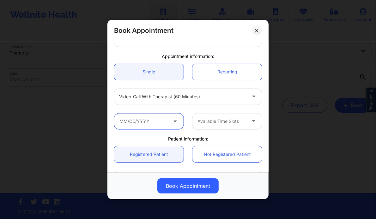
click at [166, 120] on input "text" at bounding box center [148, 122] width 69 height 16
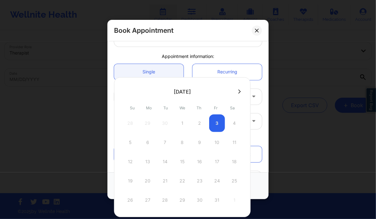
click at [236, 94] on div at bounding box center [182, 91] width 136 height 9
click at [238, 92] on icon at bounding box center [239, 91] width 3 height 5
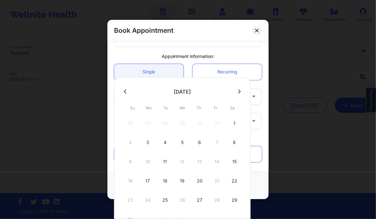
click at [238, 93] on icon at bounding box center [239, 92] width 3 height 4
click at [232, 122] on div "30 1 2 3 4 5 6" at bounding box center [182, 124] width 120 height 18
click at [233, 123] on div "30 1 2 3 4 5 6" at bounding box center [182, 124] width 120 height 18
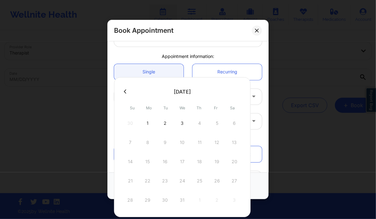
click at [233, 123] on div "30 1 2 3 4 5 6" at bounding box center [182, 124] width 120 height 18
click at [192, 124] on div "30 1 2 3 4 5 6" at bounding box center [182, 124] width 120 height 18
click at [197, 124] on div "30 1 2 3 4 5 6" at bounding box center [182, 124] width 120 height 18
click at [215, 122] on div "30 1 2 3 4 5 6" at bounding box center [182, 124] width 120 height 18
click at [228, 123] on div "30 1 2 3 4 5 6" at bounding box center [182, 124] width 120 height 18
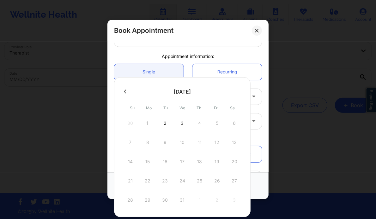
click at [202, 123] on div "30 1 2 3 4 5 6" at bounding box center [182, 124] width 120 height 18
click at [216, 122] on div "30 1 2 3 4 5 6" at bounding box center [182, 124] width 120 height 18
